Goal: Transaction & Acquisition: Purchase product/service

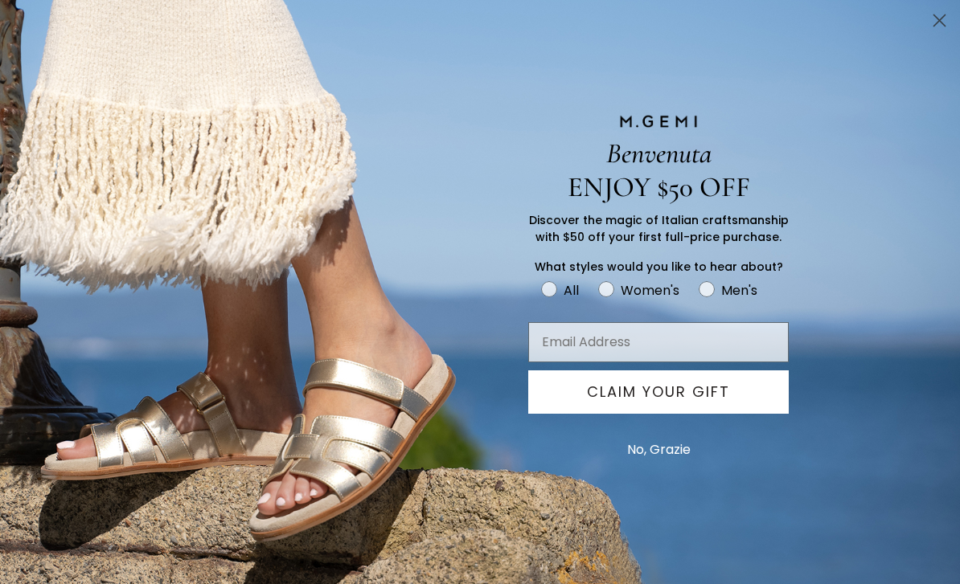
click at [930, 29] on circle "Close dialog" at bounding box center [939, 20] width 27 height 27
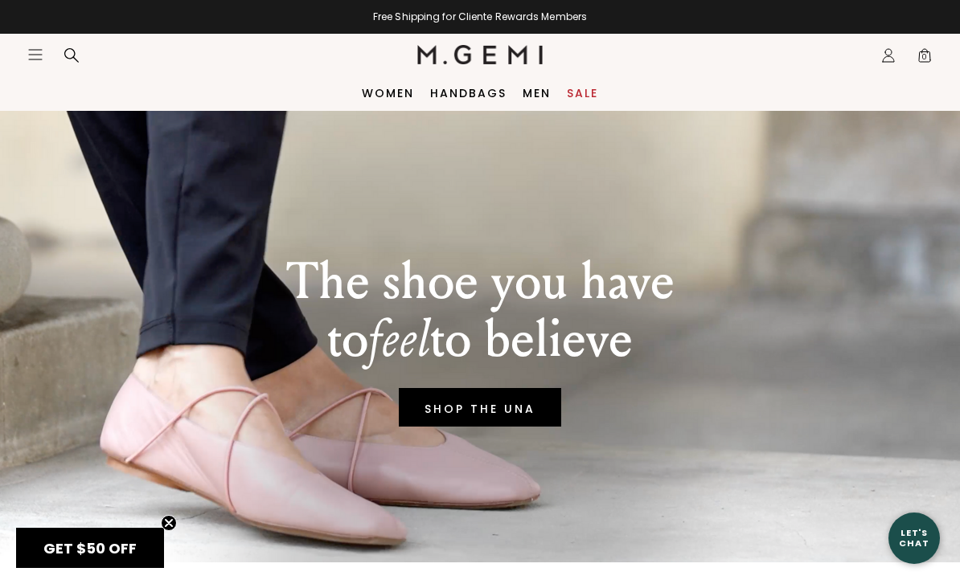
click at [584, 100] on link "Sale" at bounding box center [582, 93] width 31 height 13
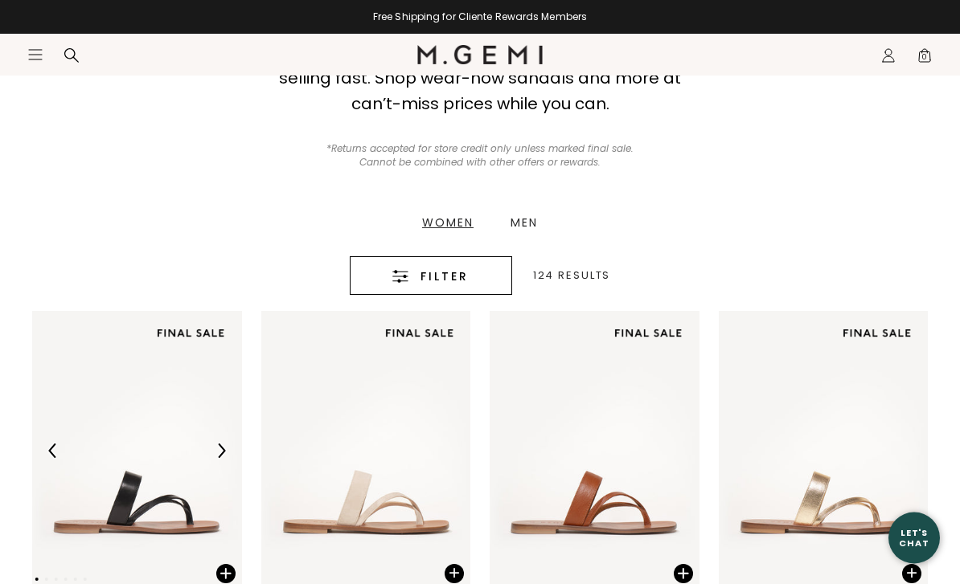
scroll to position [223, 0]
click at [448, 234] on div "Women Men" at bounding box center [479, 223] width 153 height 68
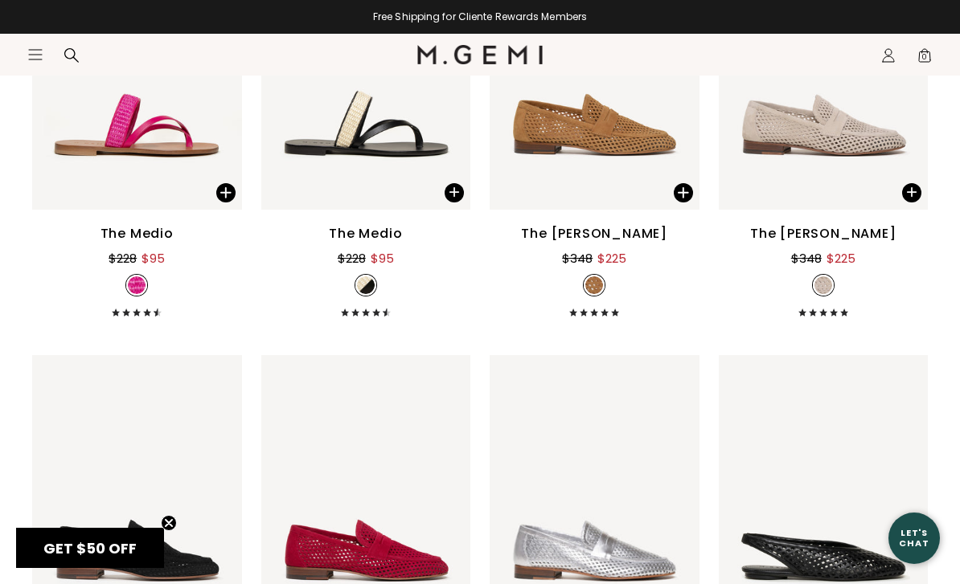
scroll to position [1464, 0]
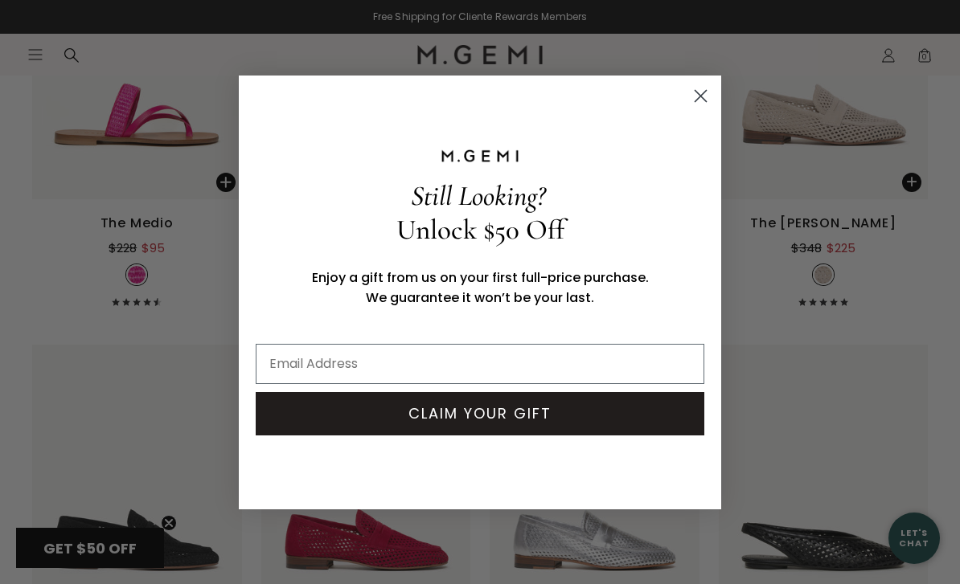
click at [697, 108] on circle "Close dialog" at bounding box center [700, 95] width 27 height 27
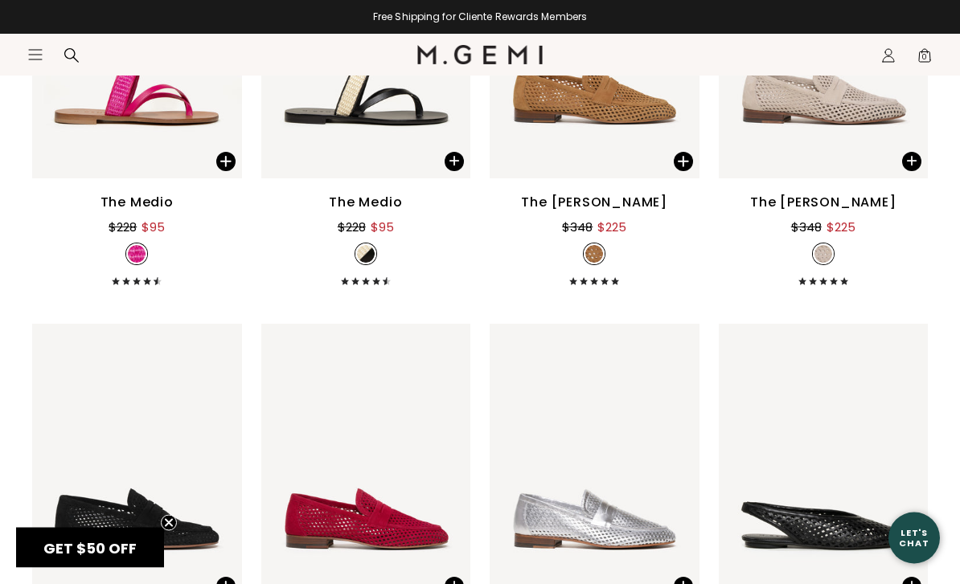
scroll to position [1485, 0]
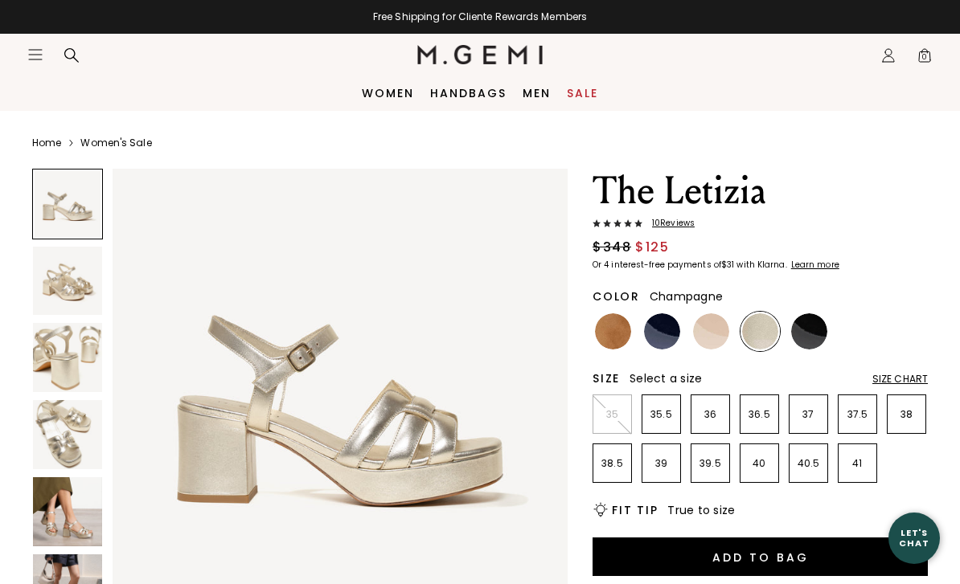
click at [88, 527] on img at bounding box center [67, 511] width 69 height 69
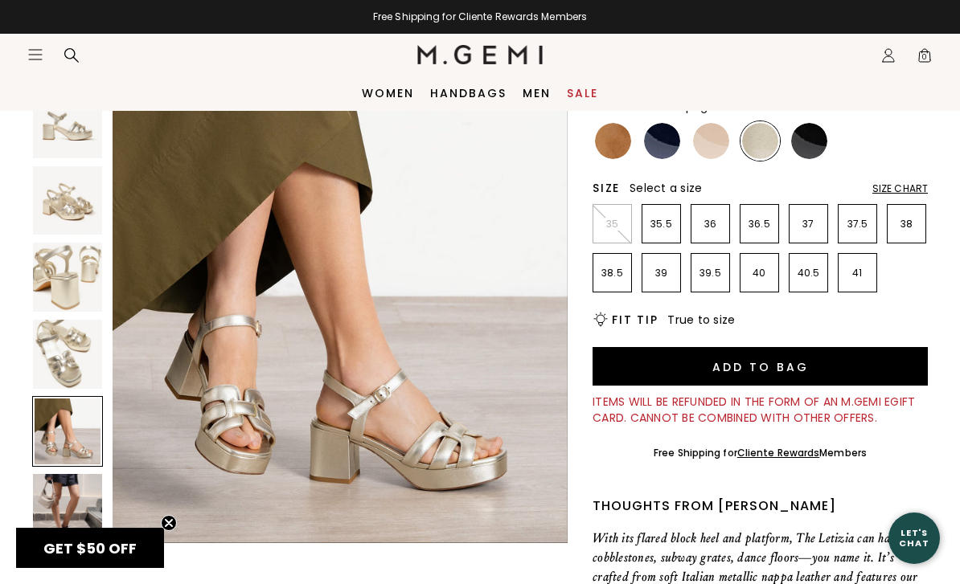
scroll to position [203, 0]
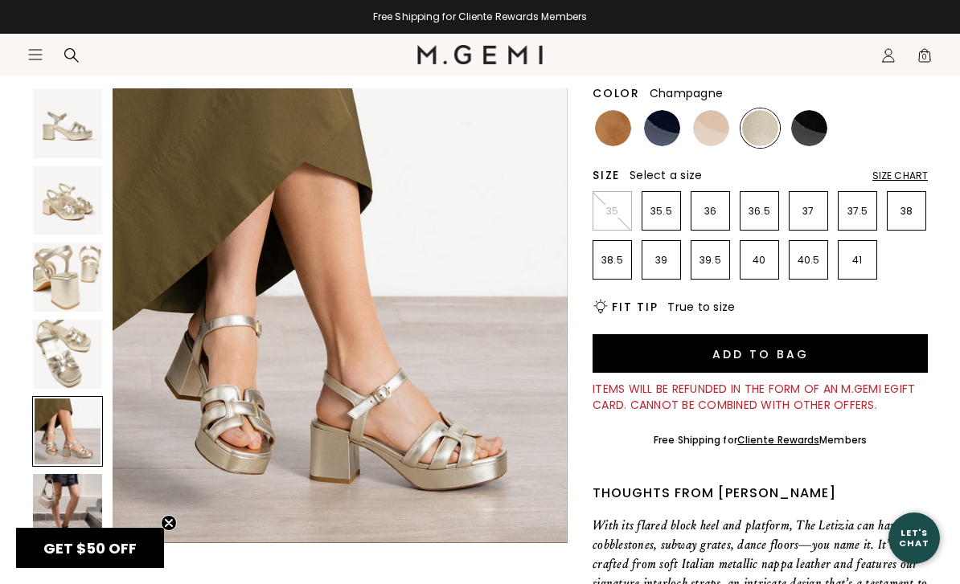
click at [72, 527] on img at bounding box center [67, 508] width 69 height 69
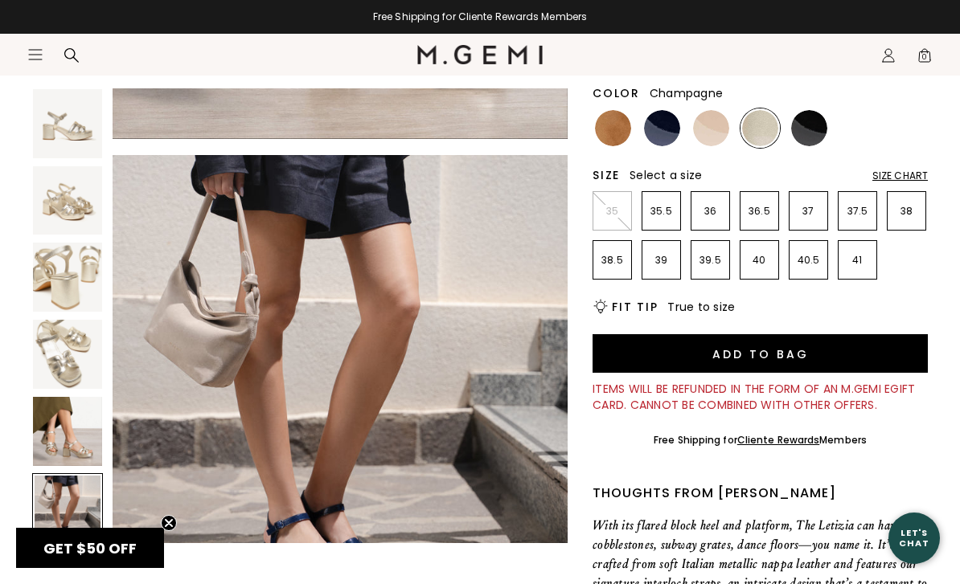
scroll to position [2356, 0]
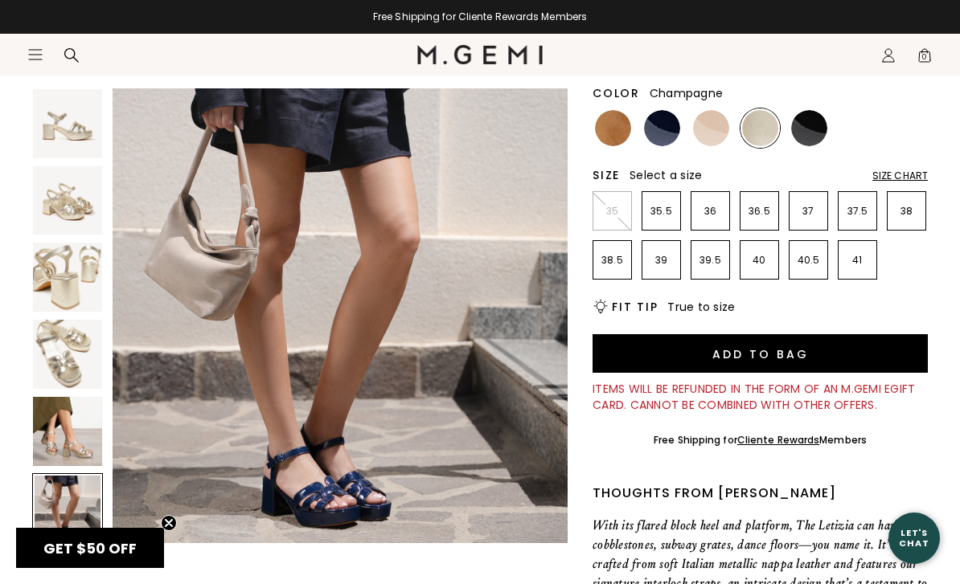
click at [72, 438] on img at bounding box center [67, 431] width 69 height 69
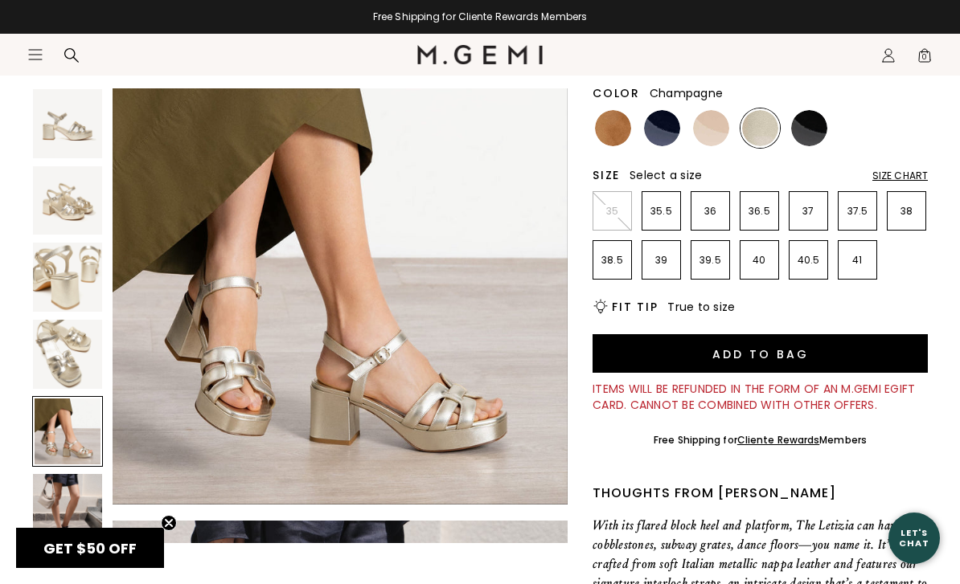
scroll to position [1885, 0]
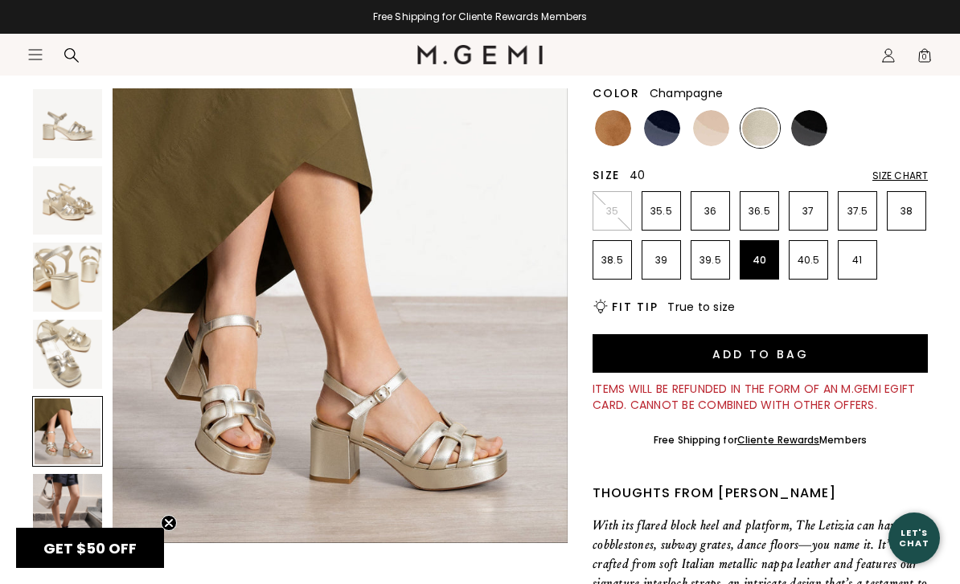
click at [763, 271] on li "40" at bounding box center [758, 259] width 39 height 39
click at [620, 138] on img at bounding box center [613, 128] width 36 height 36
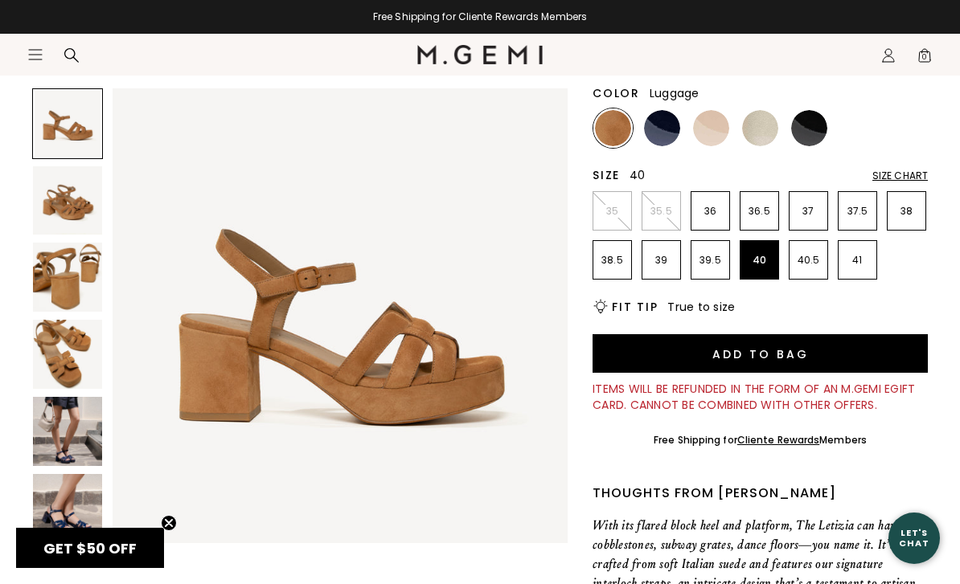
click at [81, 354] on img at bounding box center [67, 354] width 69 height 69
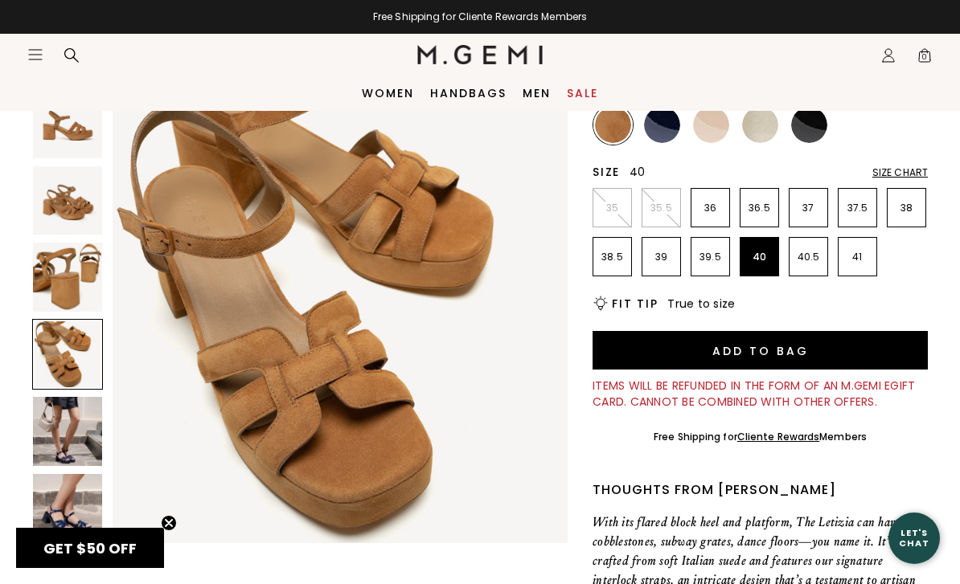
scroll to position [87, 0]
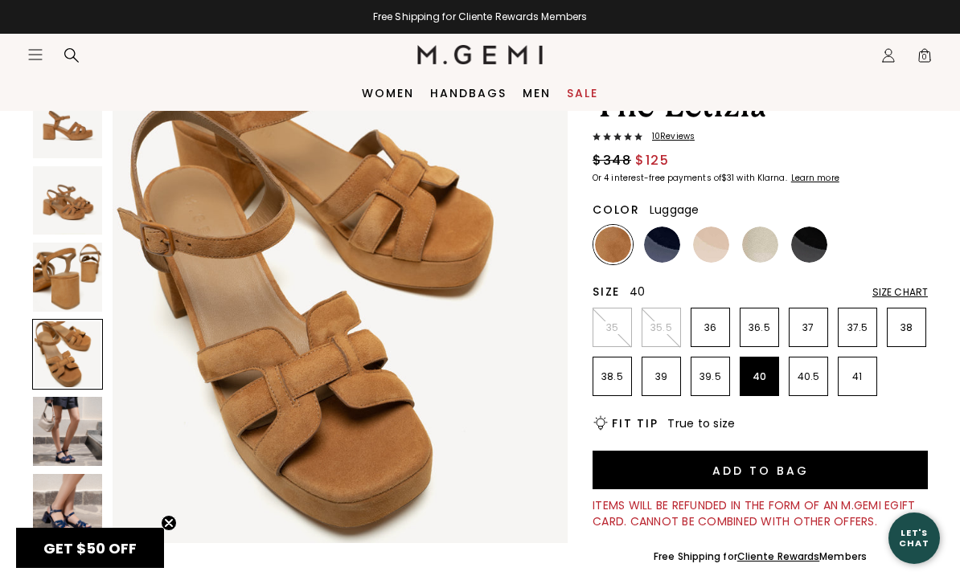
click at [746, 246] on img at bounding box center [760, 245] width 36 height 36
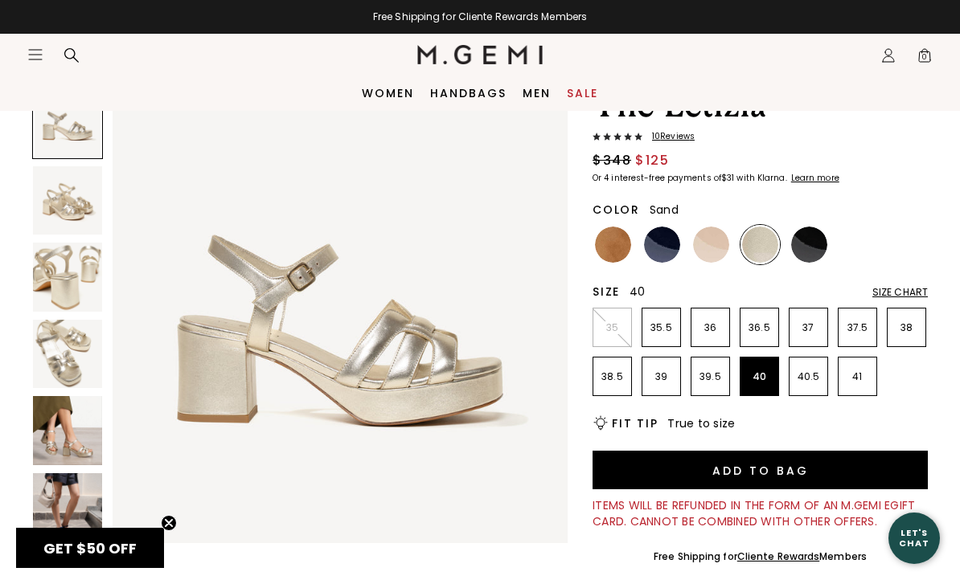
click at [709, 250] on img at bounding box center [711, 245] width 36 height 36
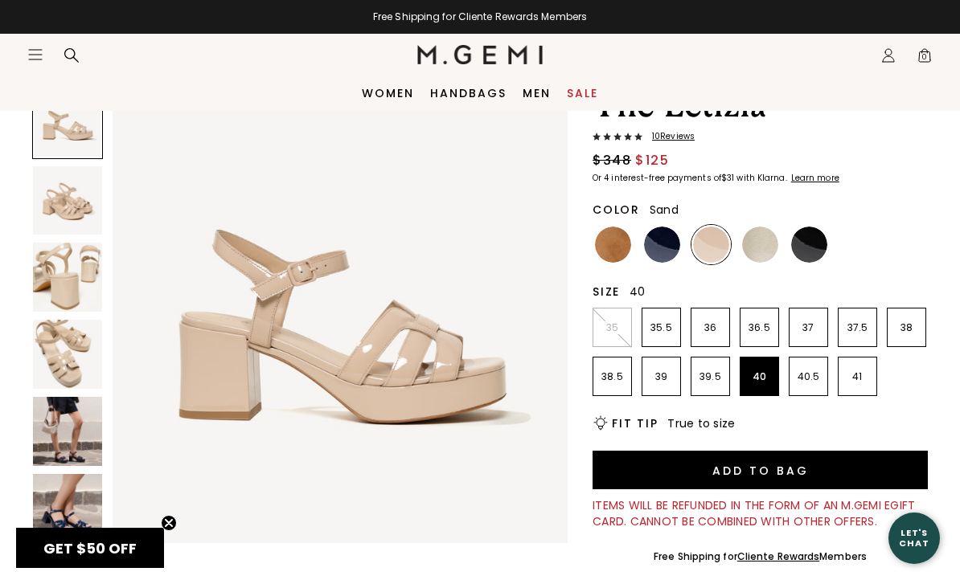
click at [76, 358] on img at bounding box center [67, 354] width 69 height 69
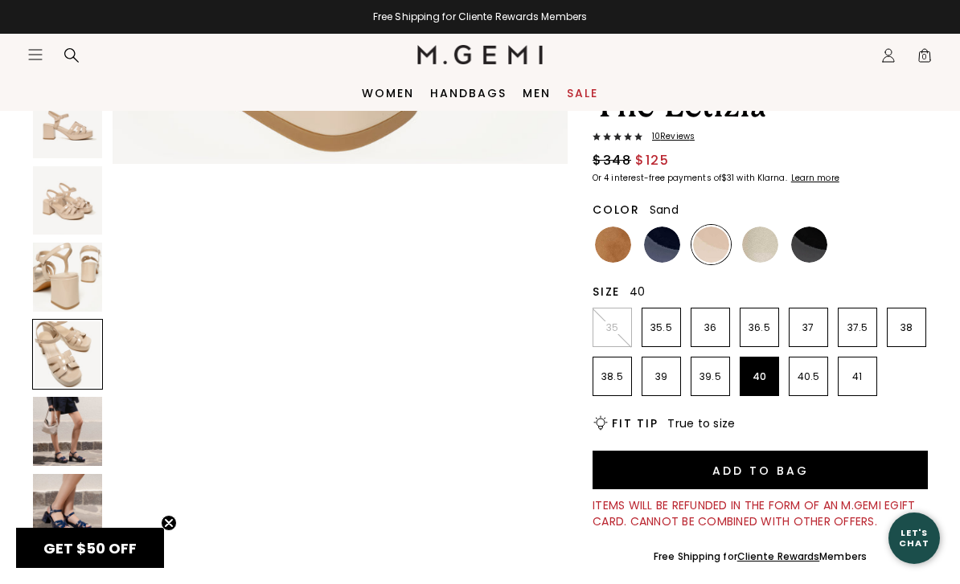
scroll to position [1414, 0]
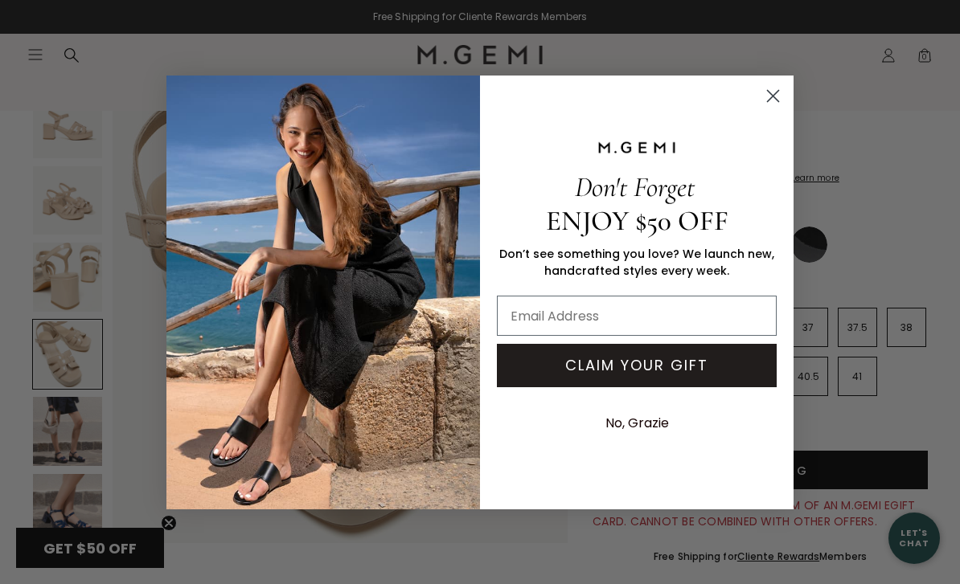
click at [783, 97] on circle "Close dialog" at bounding box center [772, 95] width 27 height 27
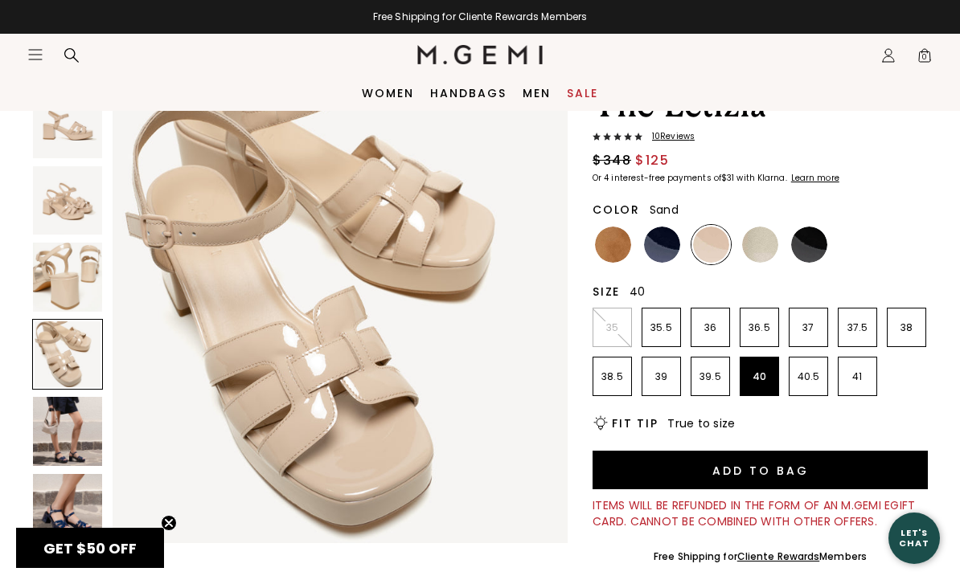
click at [768, 252] on img at bounding box center [760, 245] width 36 height 36
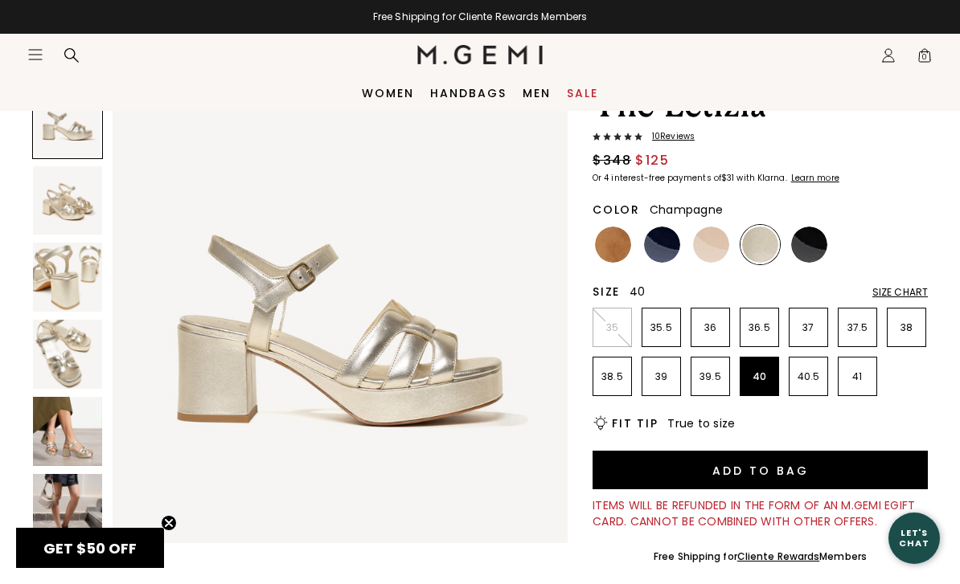
click at [74, 444] on img at bounding box center [67, 431] width 69 height 69
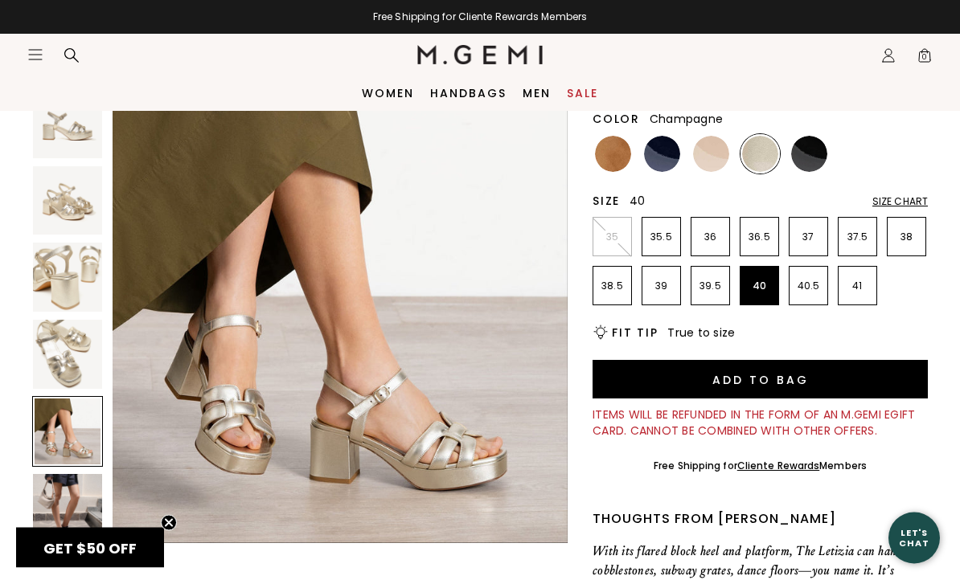
scroll to position [170, 0]
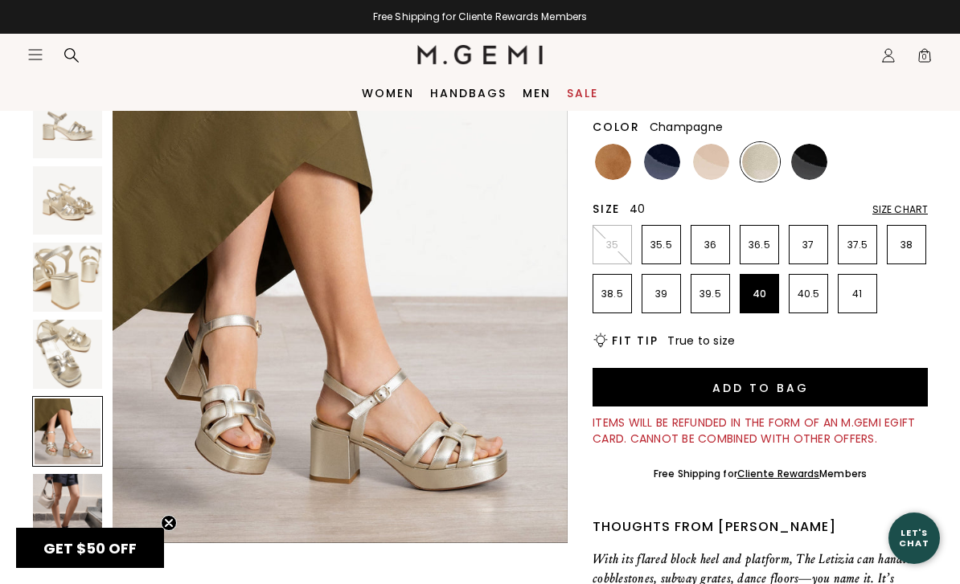
click at [725, 389] on button "Add to Bag" at bounding box center [759, 387] width 335 height 39
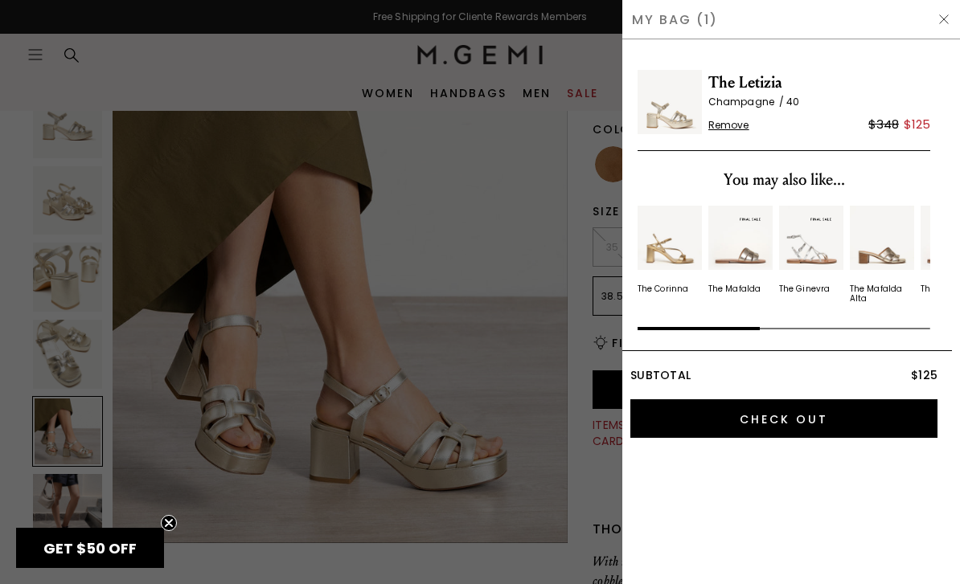
scroll to position [0, 0]
click at [563, 506] on div at bounding box center [480, 292] width 960 height 584
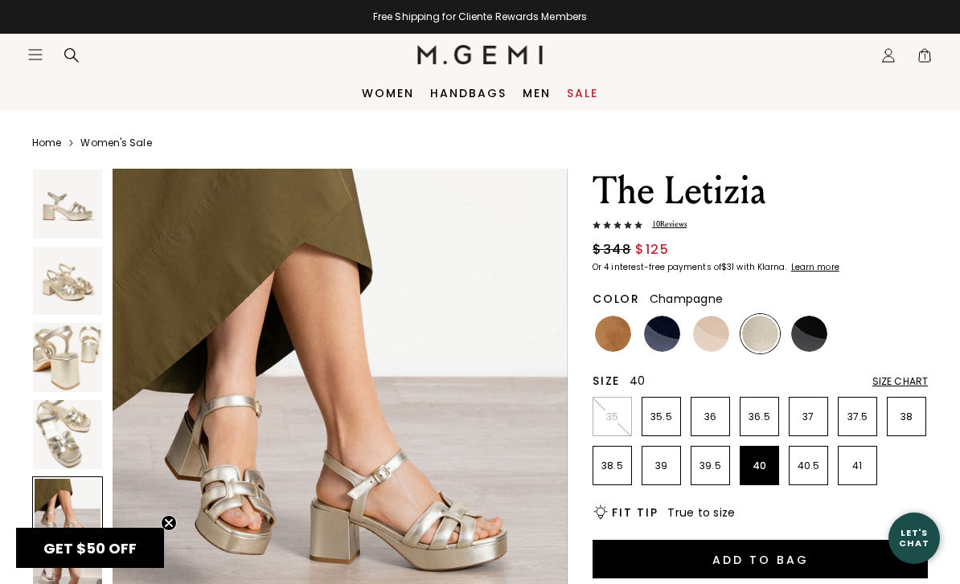
scroll to position [170, 0]
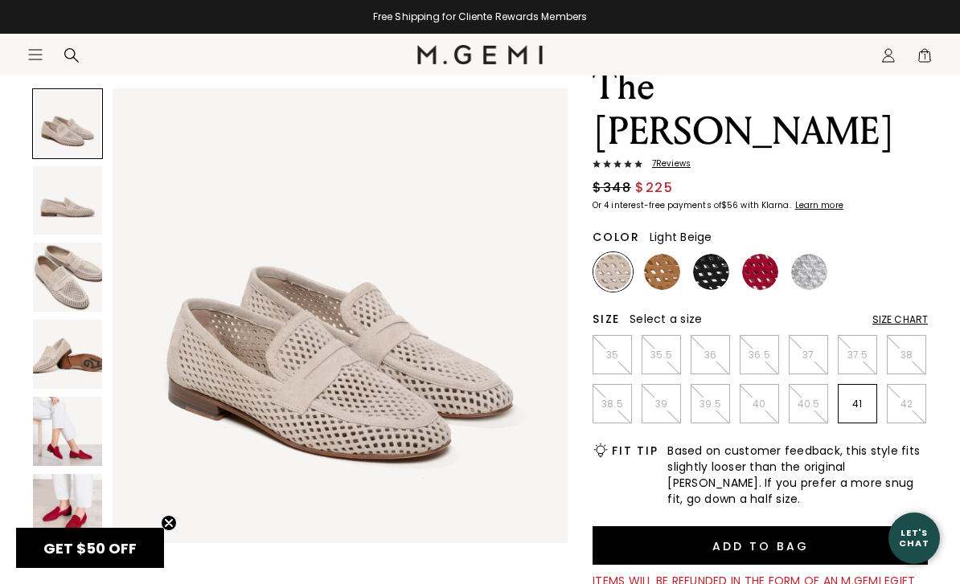
click at [80, 458] on img at bounding box center [67, 431] width 69 height 69
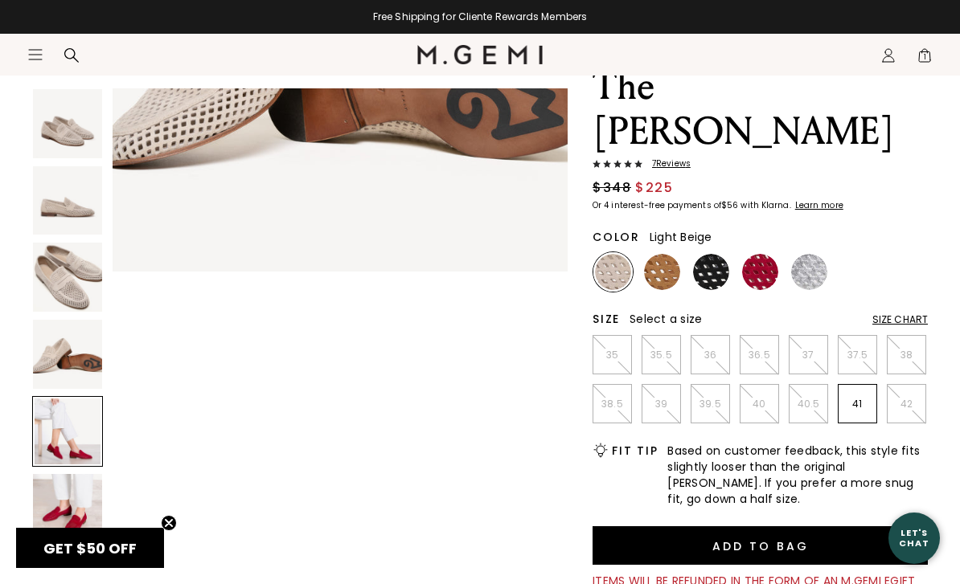
scroll to position [1885, 0]
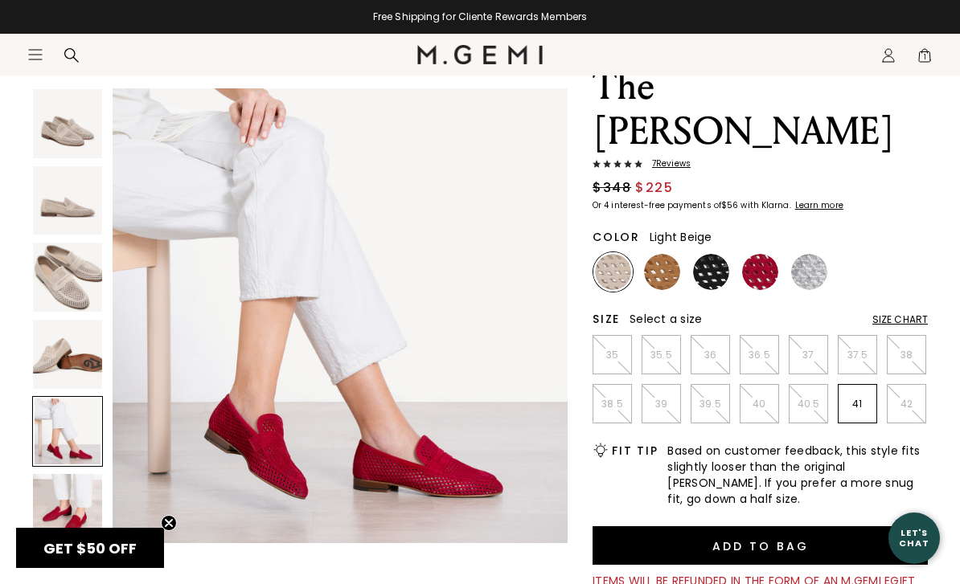
click at [808, 282] on img at bounding box center [809, 272] width 36 height 36
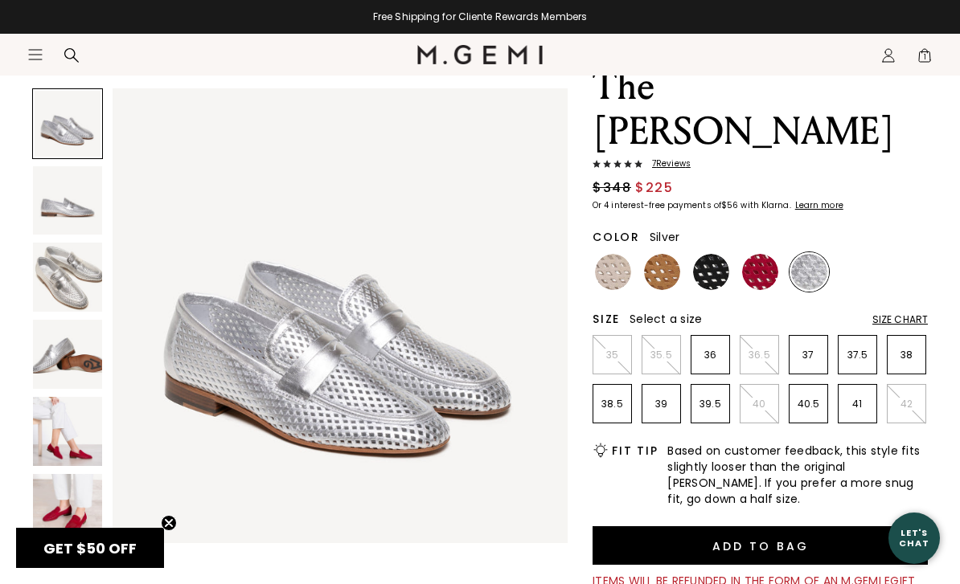
click at [63, 278] on img at bounding box center [67, 277] width 69 height 69
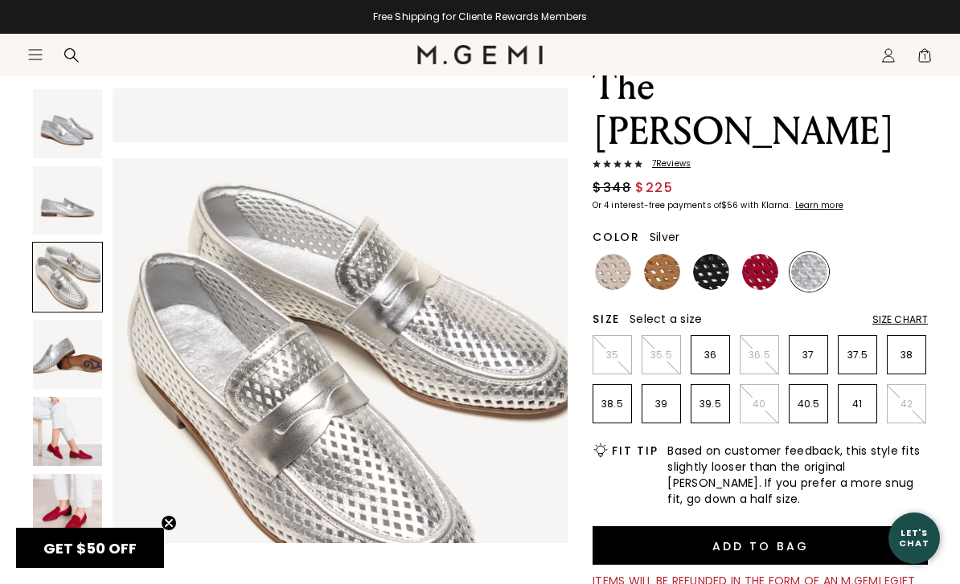
scroll to position [943, 0]
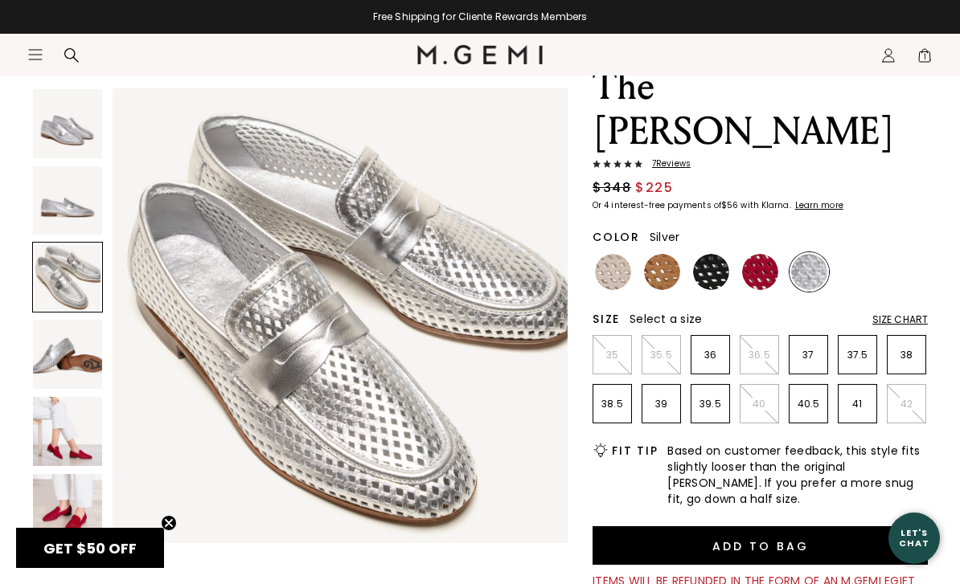
click at [68, 509] on img at bounding box center [67, 508] width 69 height 69
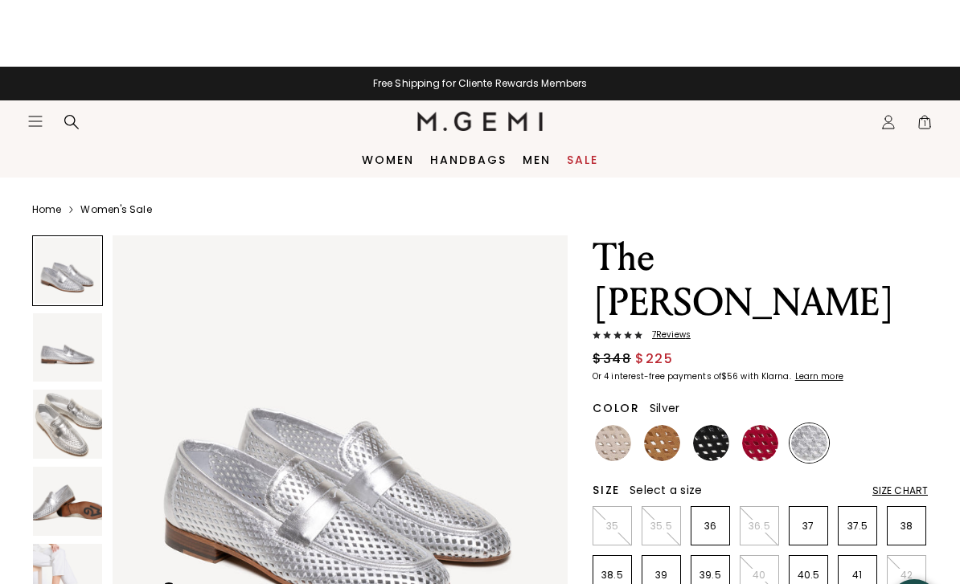
scroll to position [0, 0]
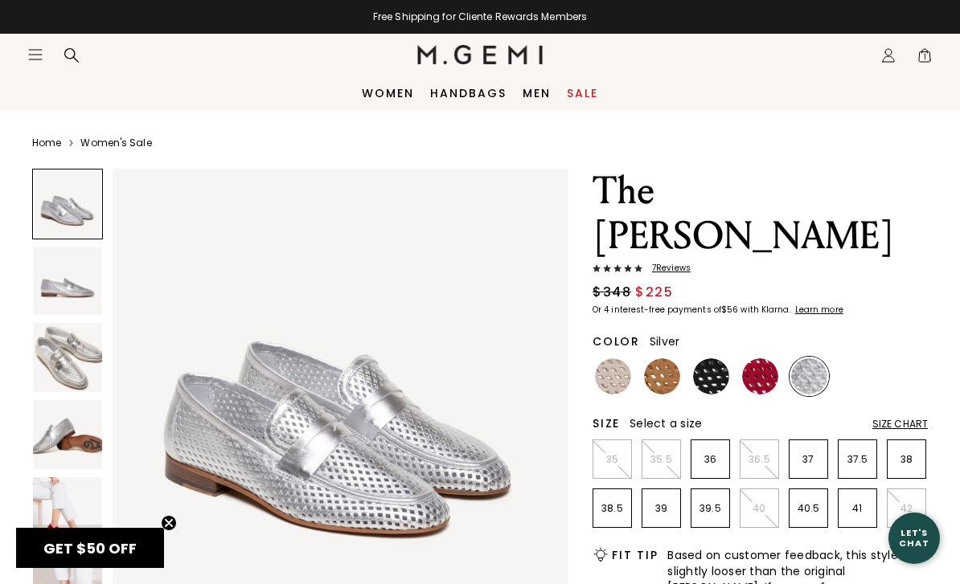
click at [889, 58] on icon "Icons/20x20/profile@2x" at bounding box center [888, 55] width 16 height 16
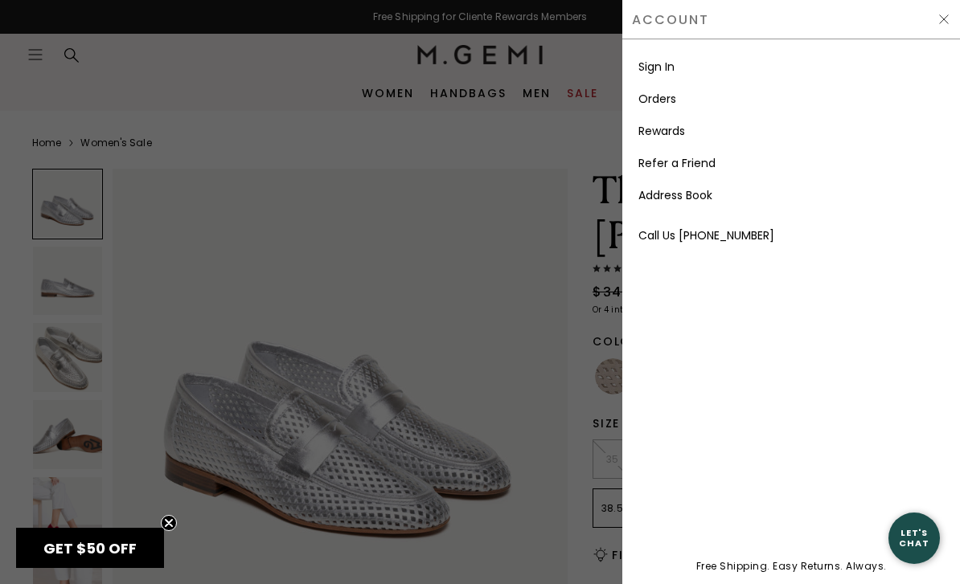
click at [674, 73] on link "Sign In" at bounding box center [656, 67] width 36 height 16
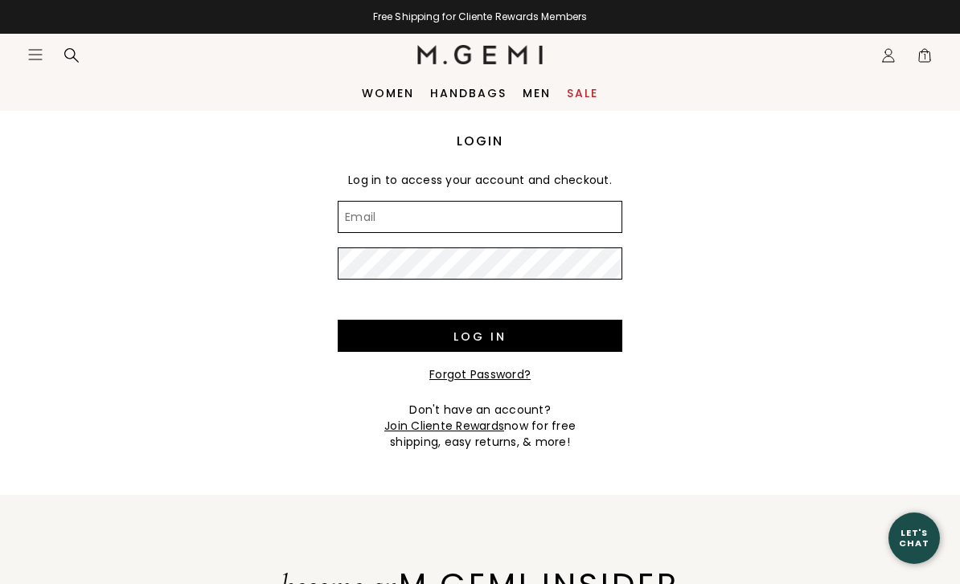
type input "[EMAIL_ADDRESS][DOMAIN_NAME]"
click at [480, 336] on input "Log in" at bounding box center [480, 336] width 285 height 32
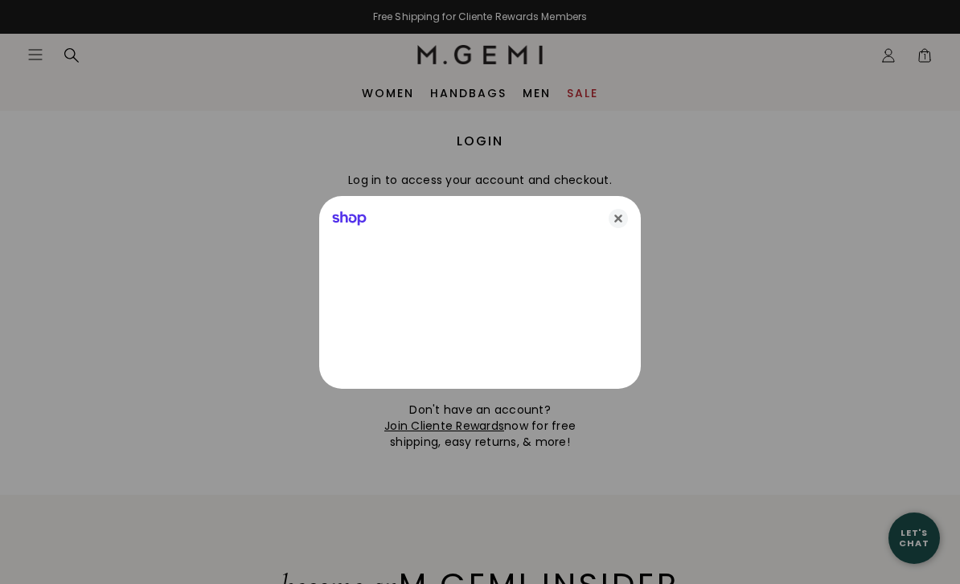
click at [620, 221] on icon "Close" at bounding box center [617, 218] width 19 height 19
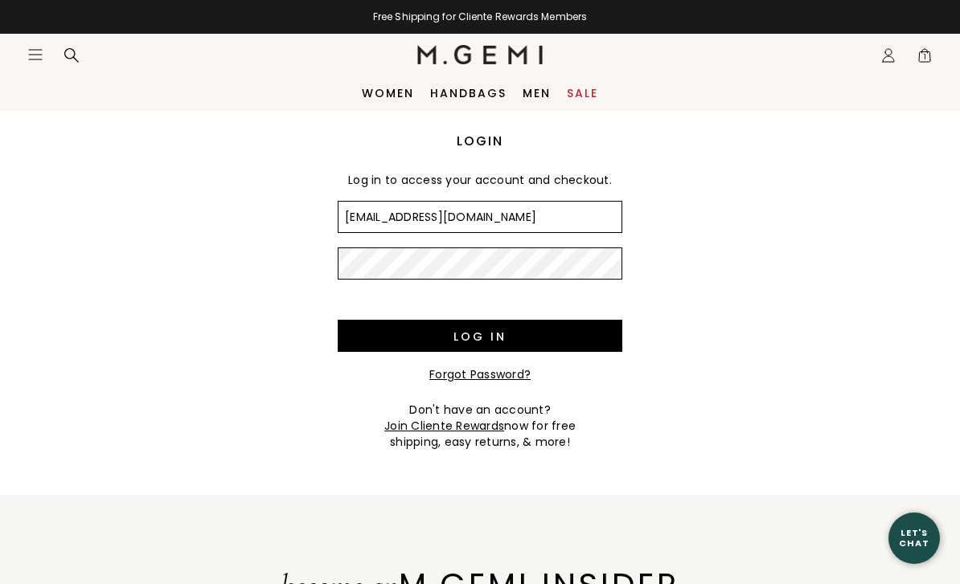
click at [618, 225] on input "geetachandan@yahoo.com" at bounding box center [480, 217] width 285 height 32
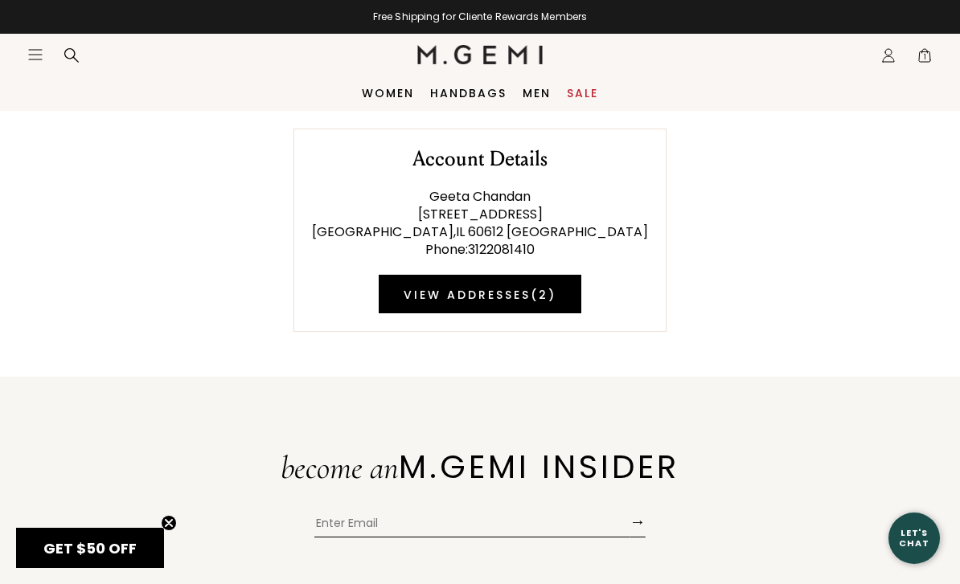
click at [884, 60] on icon "Icons/20x20/profile@2x" at bounding box center [888, 55] width 16 height 16
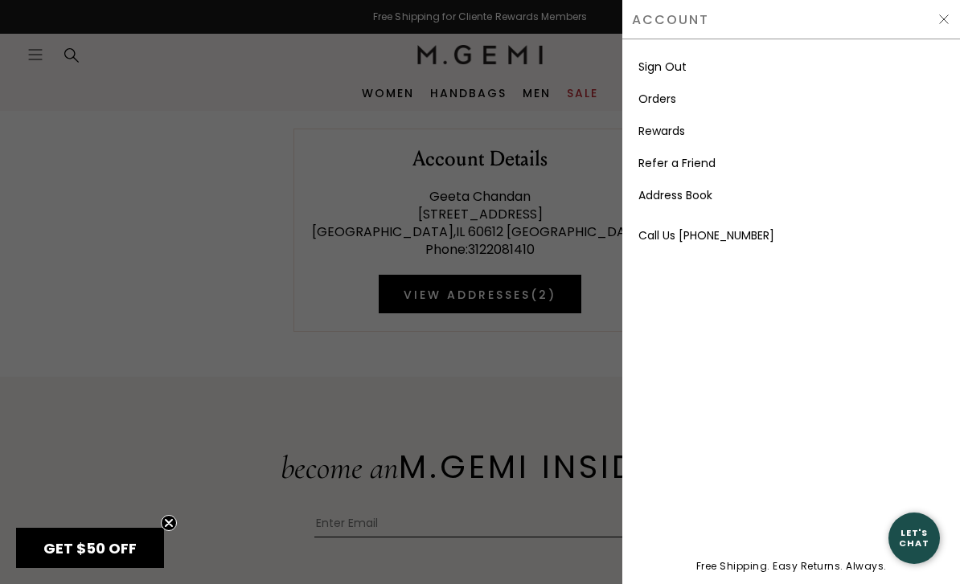
click at [669, 101] on link "Orders" at bounding box center [657, 99] width 38 height 16
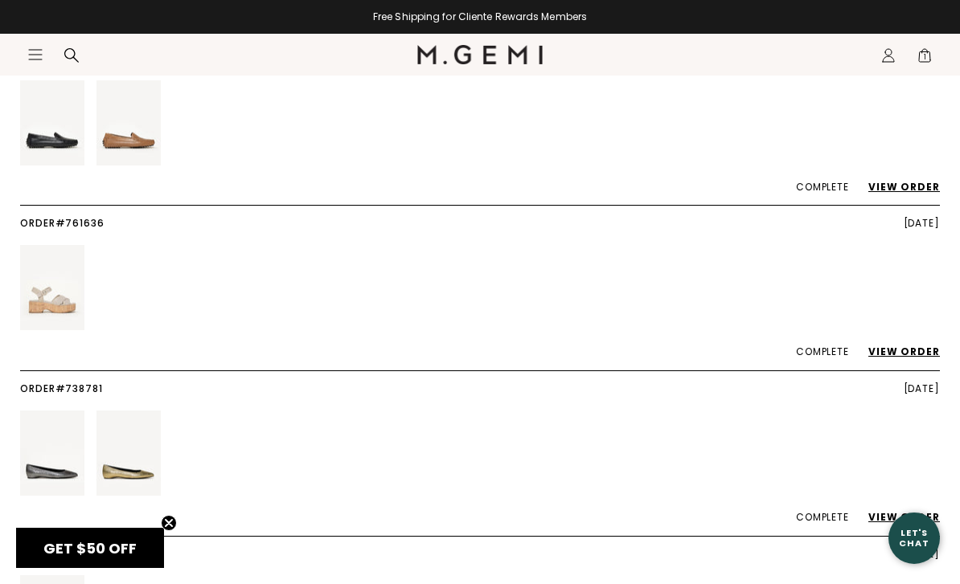
scroll to position [486, 0]
click at [915, 346] on link "View Order" at bounding box center [896, 353] width 88 height 14
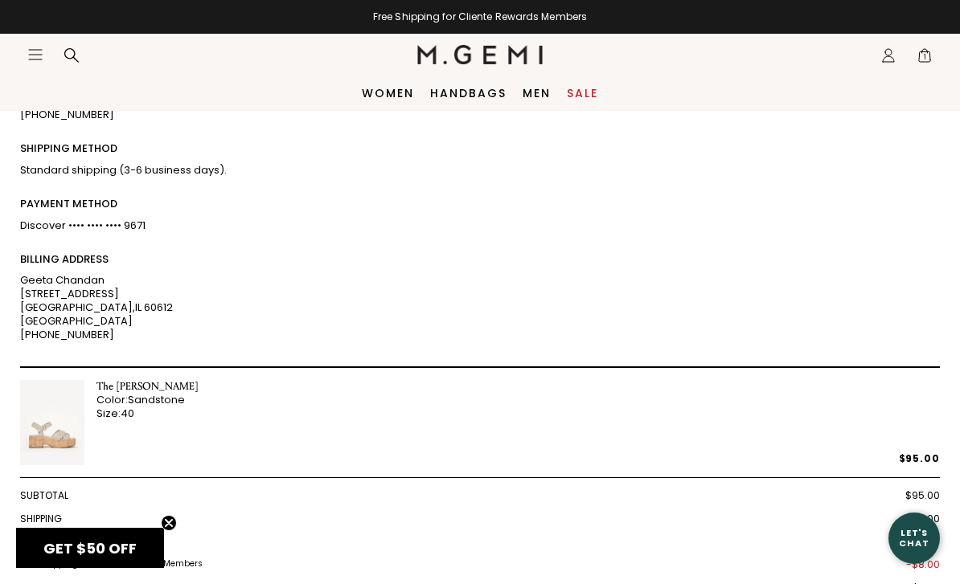
scroll to position [170, 0]
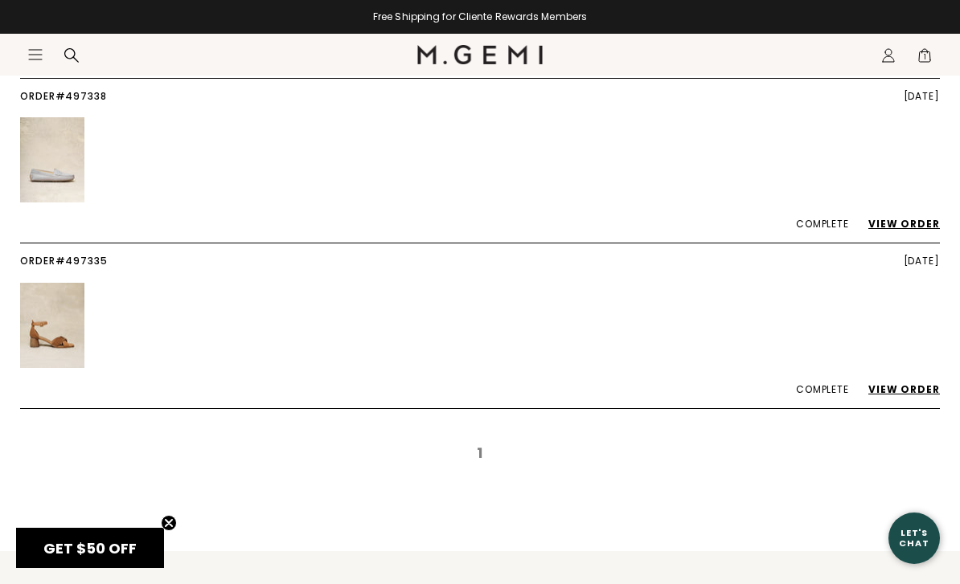
scroll to position [1734, 0]
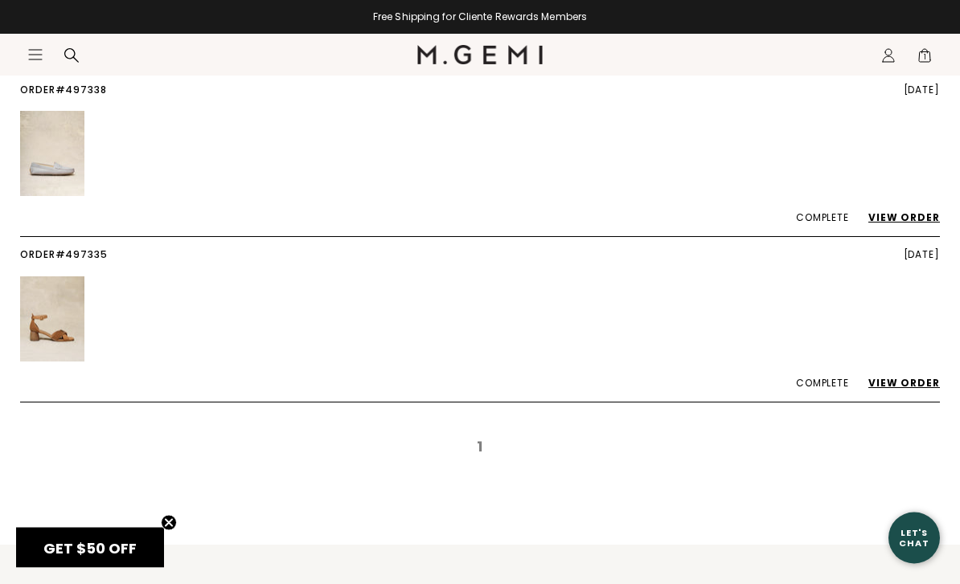
click at [899, 377] on link "View Order" at bounding box center [896, 384] width 88 height 14
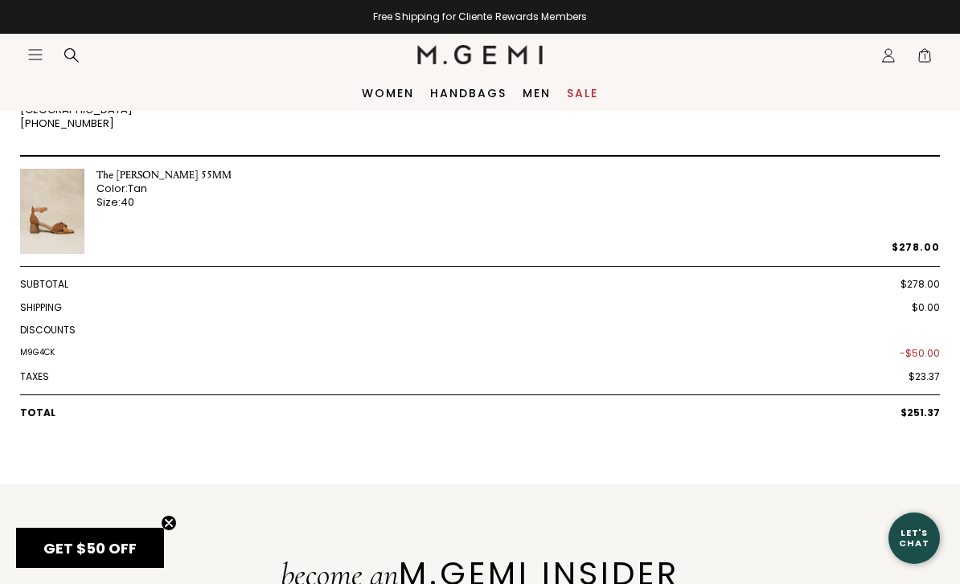
scroll to position [295, 0]
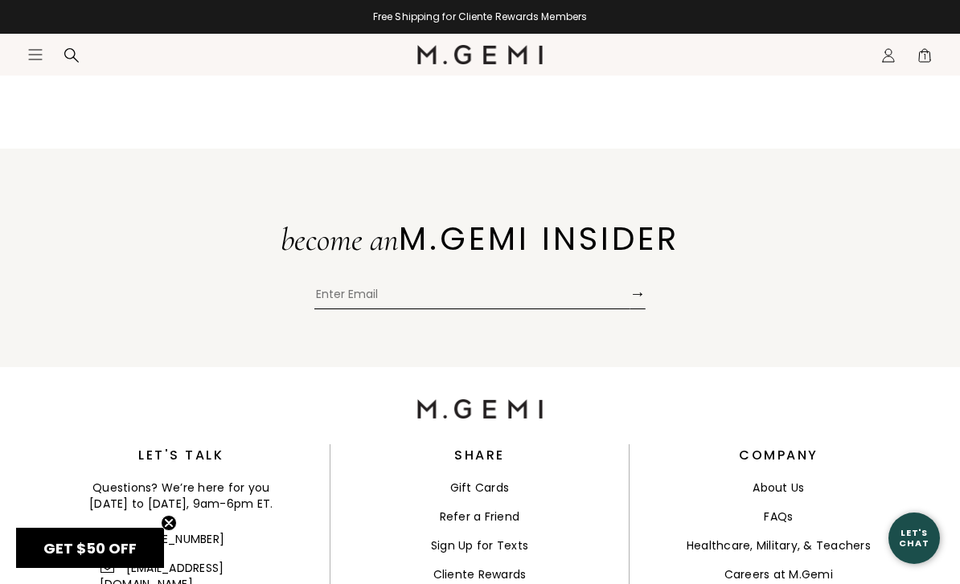
scroll to position [476, 0]
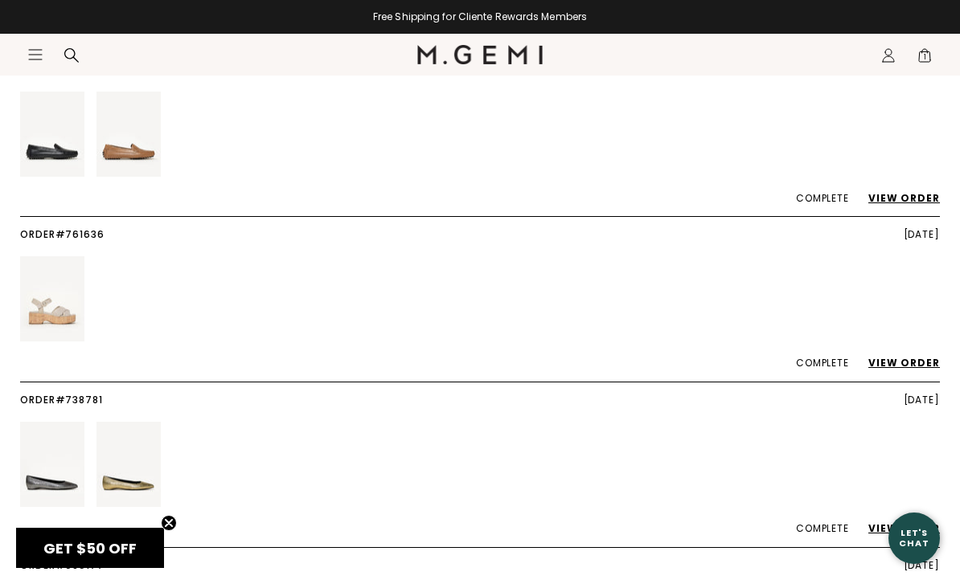
click at [889, 61] on icon "Icons/20x20/profile@2x" at bounding box center [888, 55] width 16 height 16
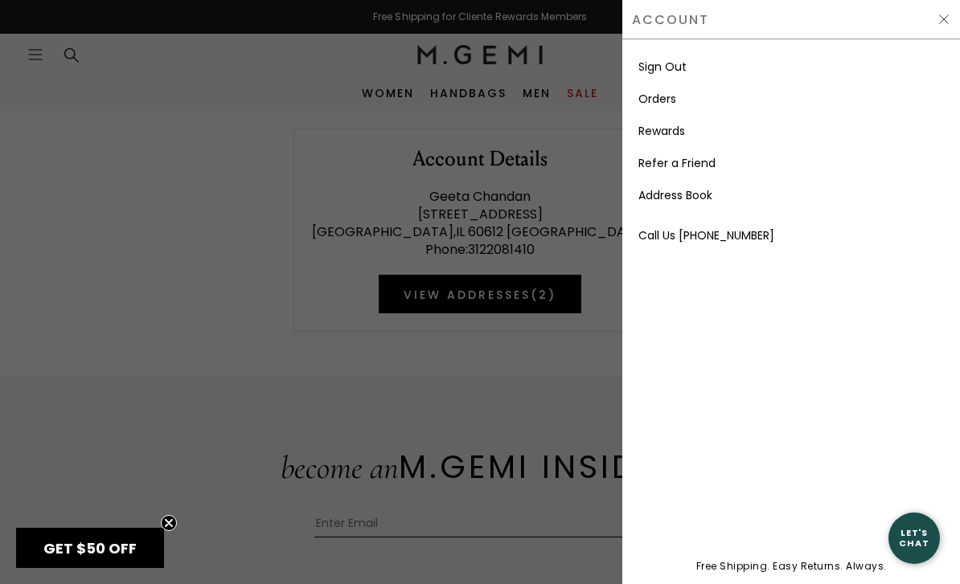
click at [511, 379] on div at bounding box center [480, 292] width 960 height 584
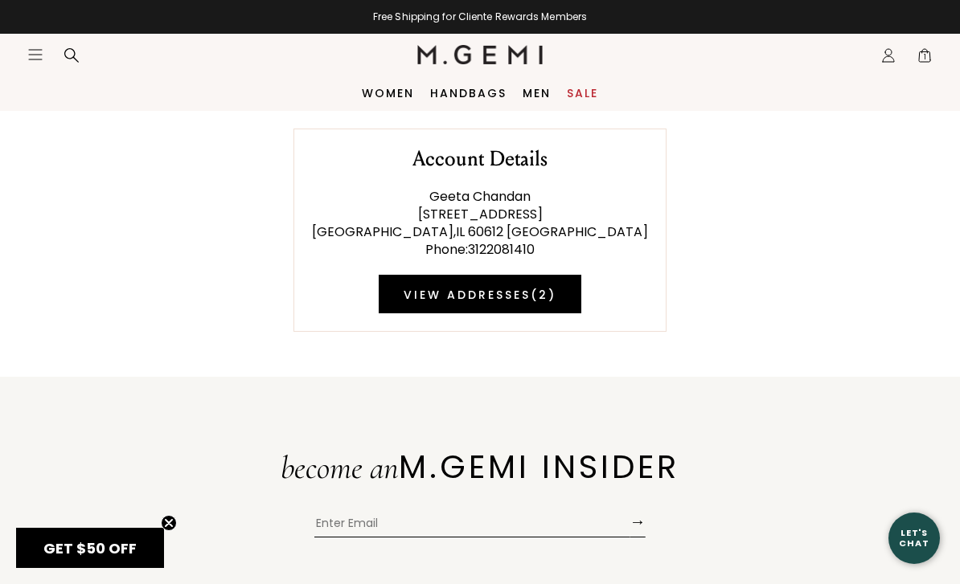
click at [923, 62] on span "1" at bounding box center [924, 59] width 16 height 16
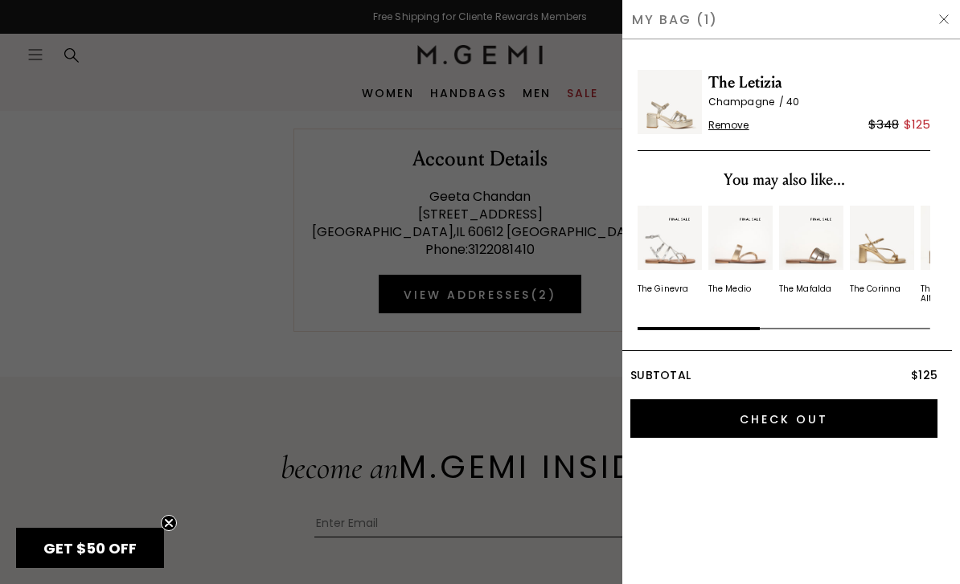
click at [687, 100] on img at bounding box center [669, 102] width 64 height 64
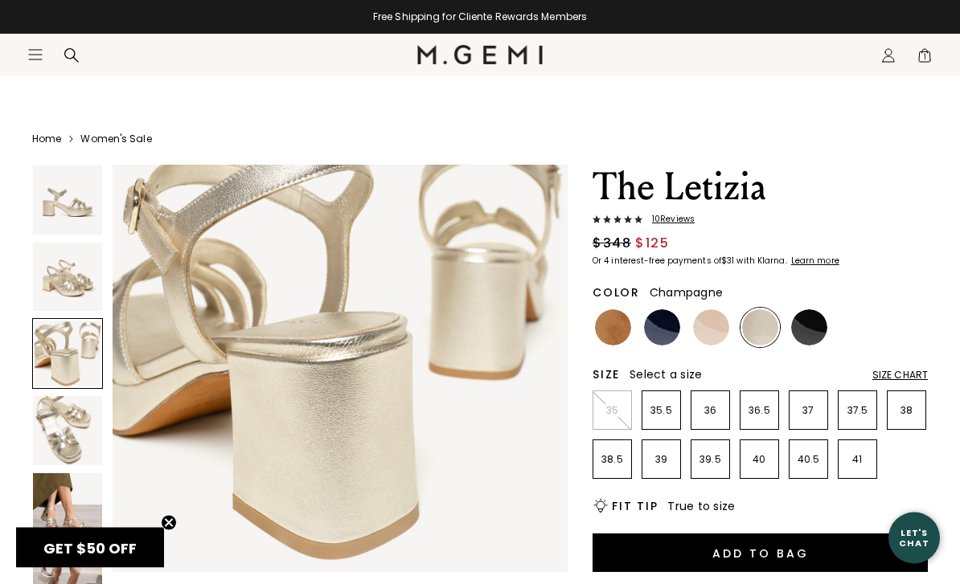
scroll to position [4, 0]
click at [821, 325] on img at bounding box center [809, 327] width 36 height 36
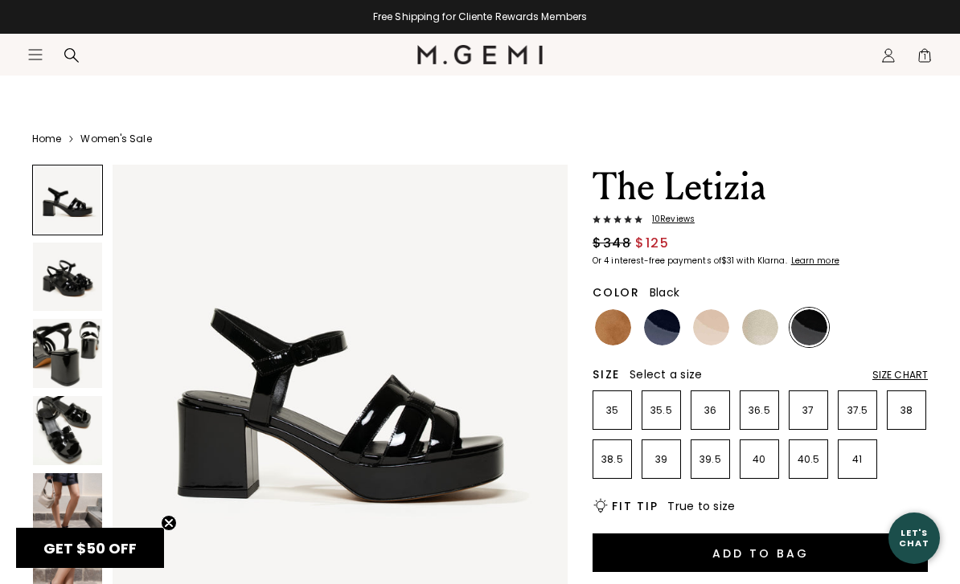
click at [95, 440] on img at bounding box center [67, 430] width 69 height 69
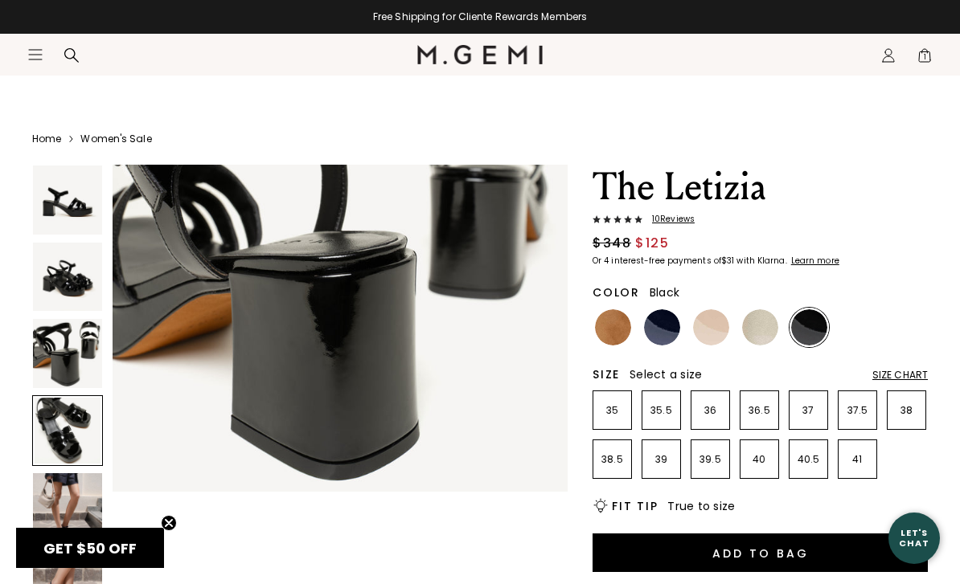
scroll to position [1414, 0]
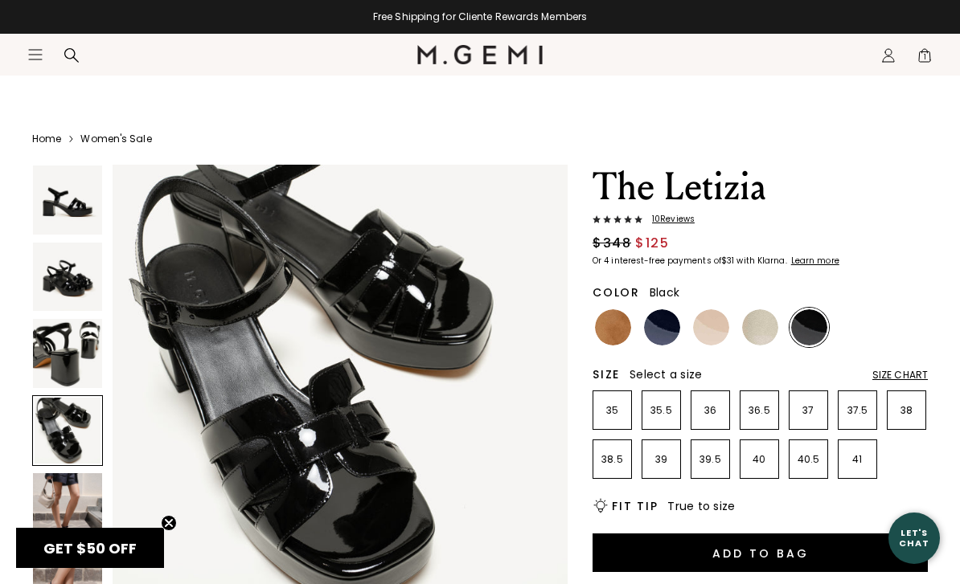
click at [764, 338] on img at bounding box center [760, 327] width 36 height 36
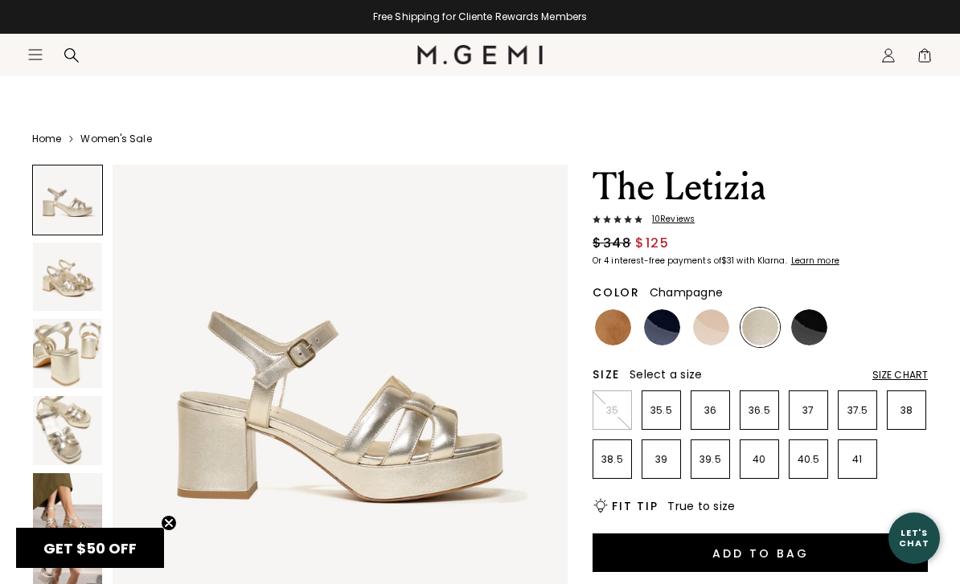
click at [825, 309] on div at bounding box center [808, 327] width 39 height 39
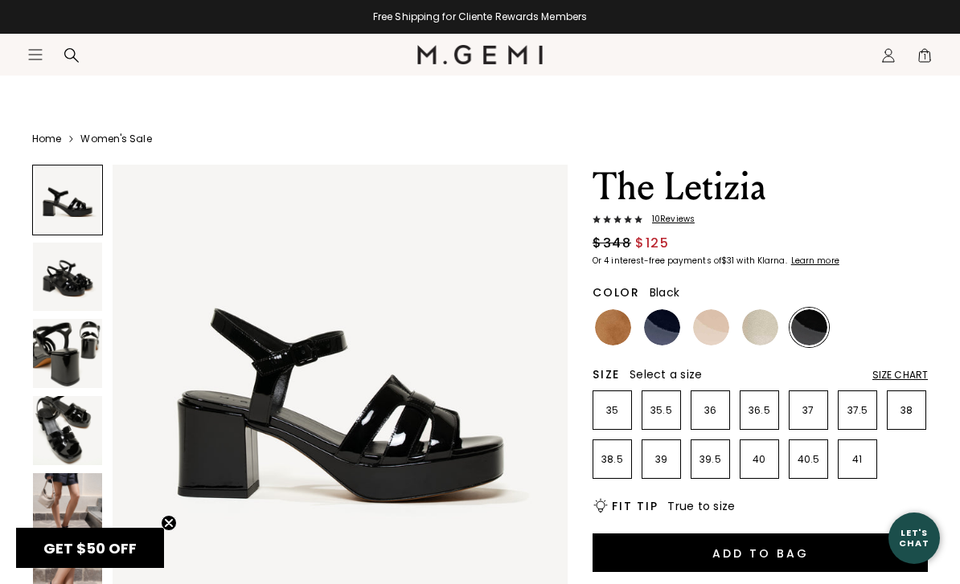
click at [82, 346] on img at bounding box center [67, 353] width 69 height 69
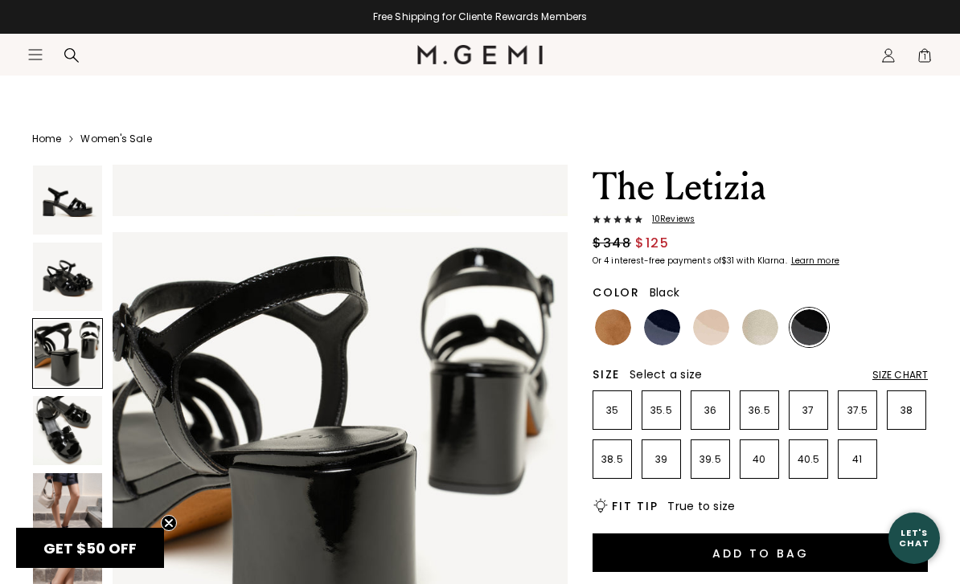
scroll to position [943, 0]
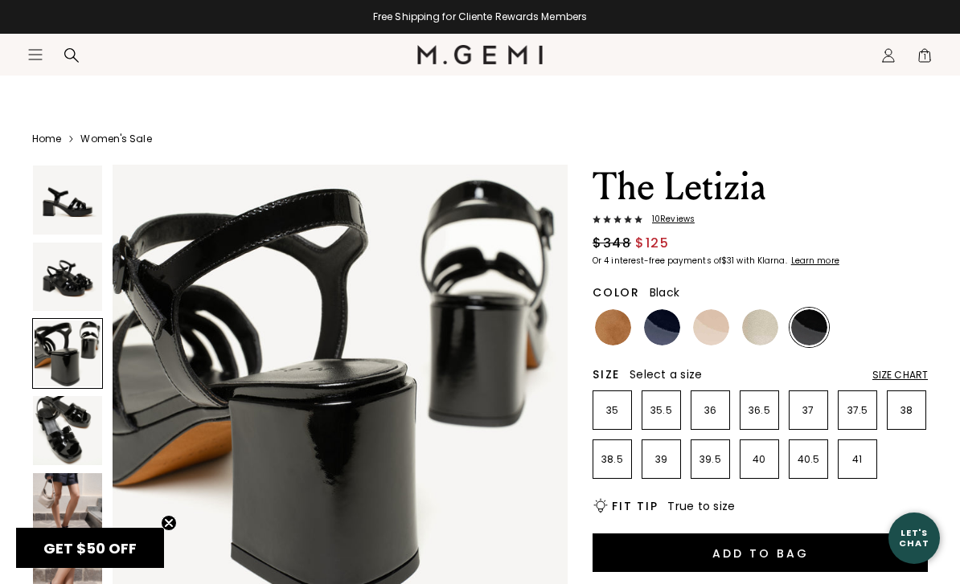
click at [82, 215] on img at bounding box center [67, 200] width 69 height 69
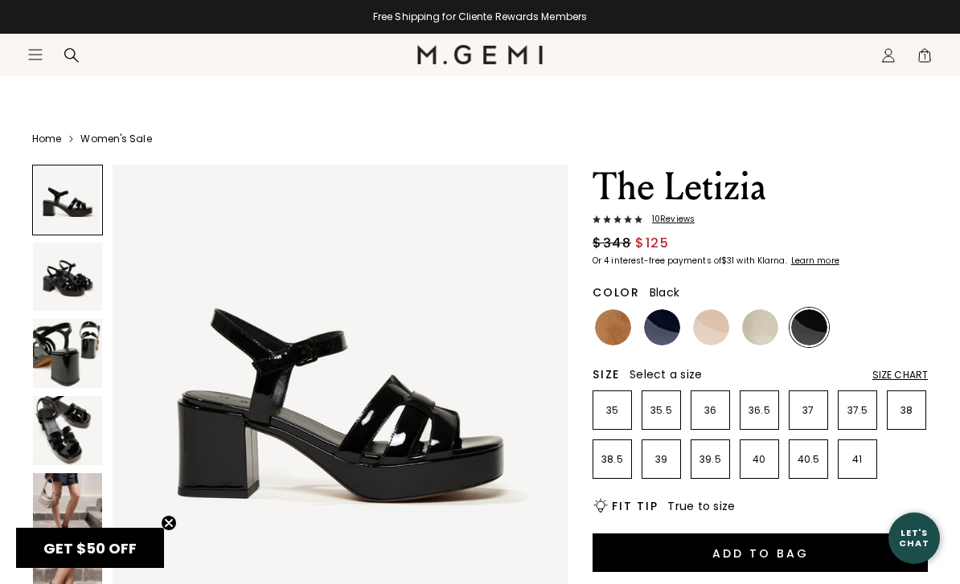
scroll to position [0, 0]
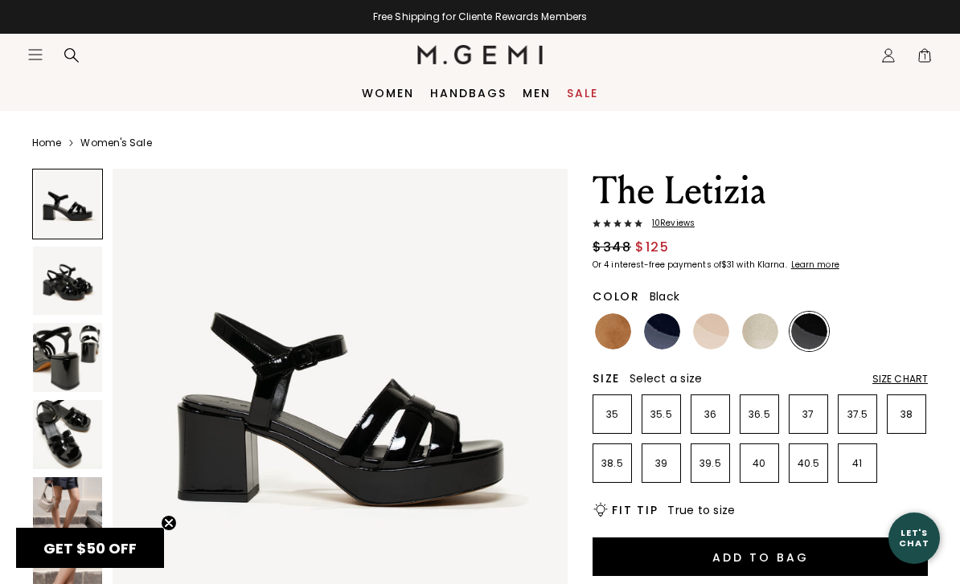
click at [567, 99] on link "Sale" at bounding box center [582, 93] width 31 height 13
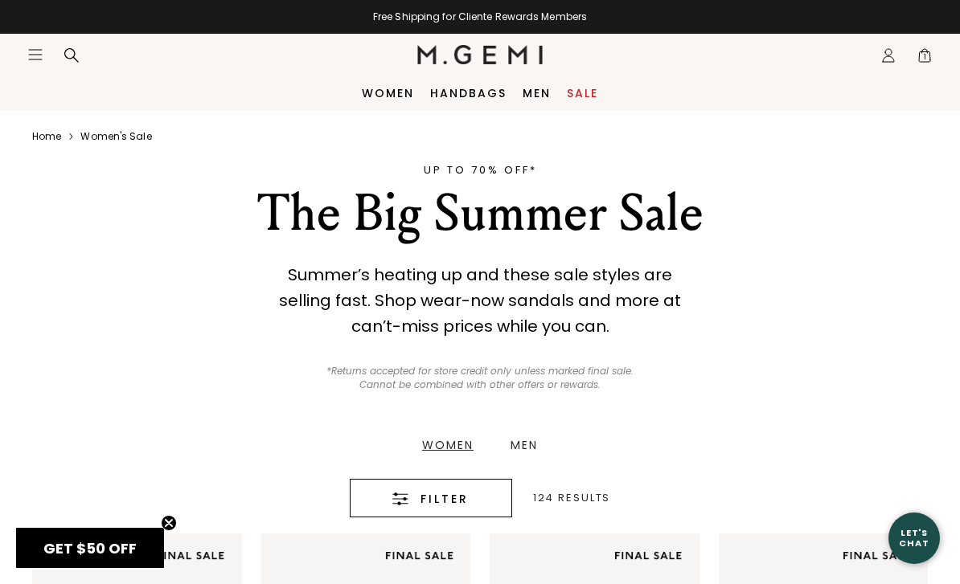
click at [515, 451] on div "Men" at bounding box center [523, 445] width 27 height 11
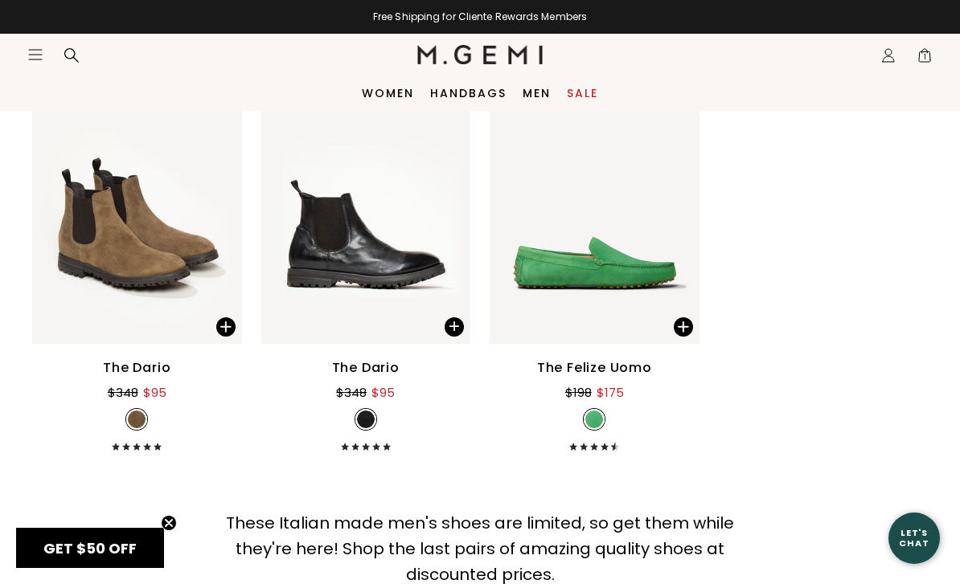
scroll to position [469, 0]
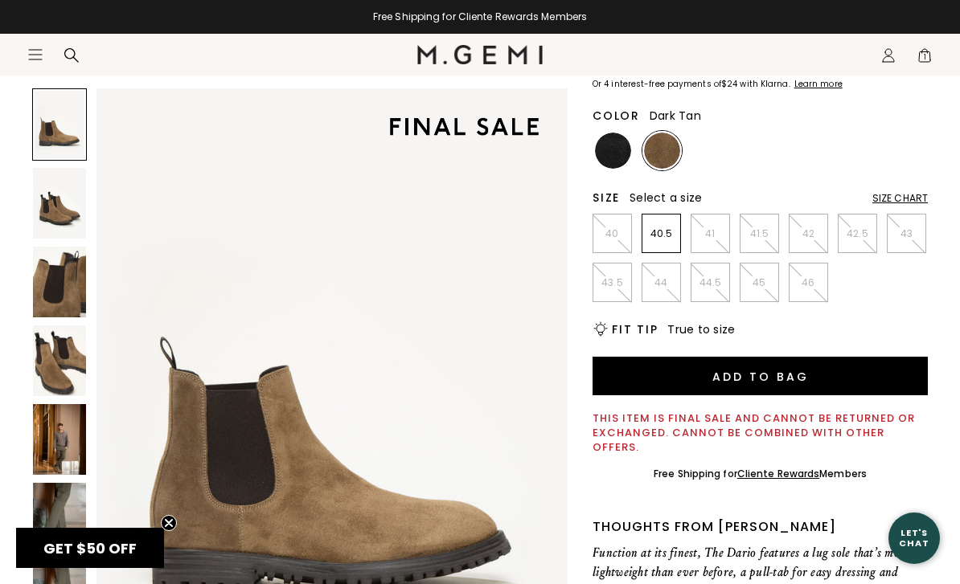
scroll to position [180, 0]
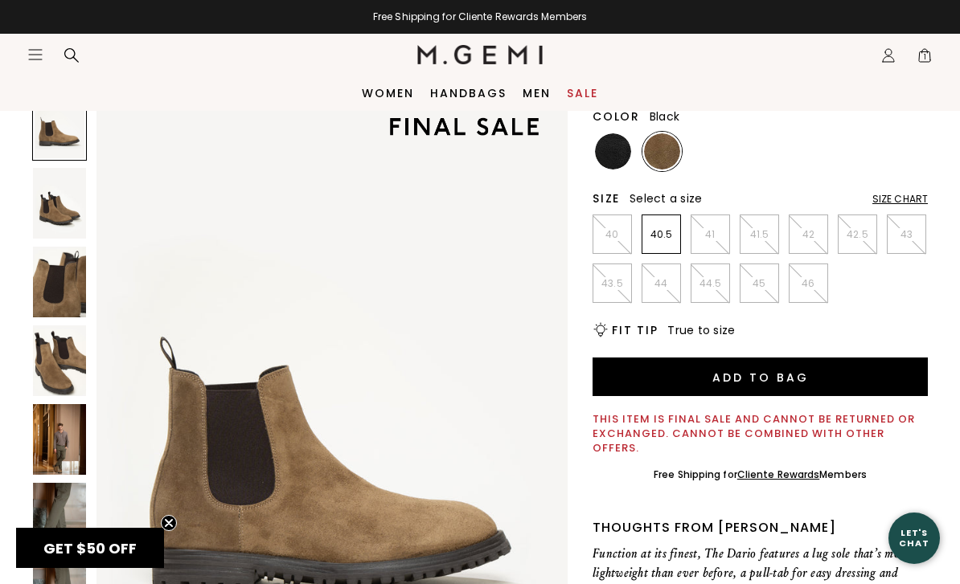
click at [614, 162] on img at bounding box center [613, 151] width 36 height 36
